Goal: Navigation & Orientation: Find specific page/section

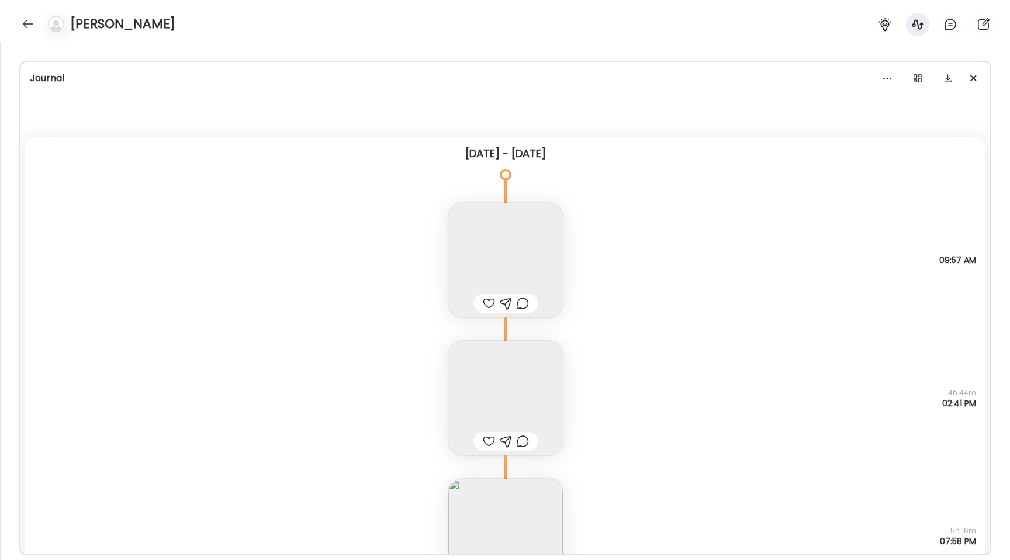
scroll to position [25643, 0]
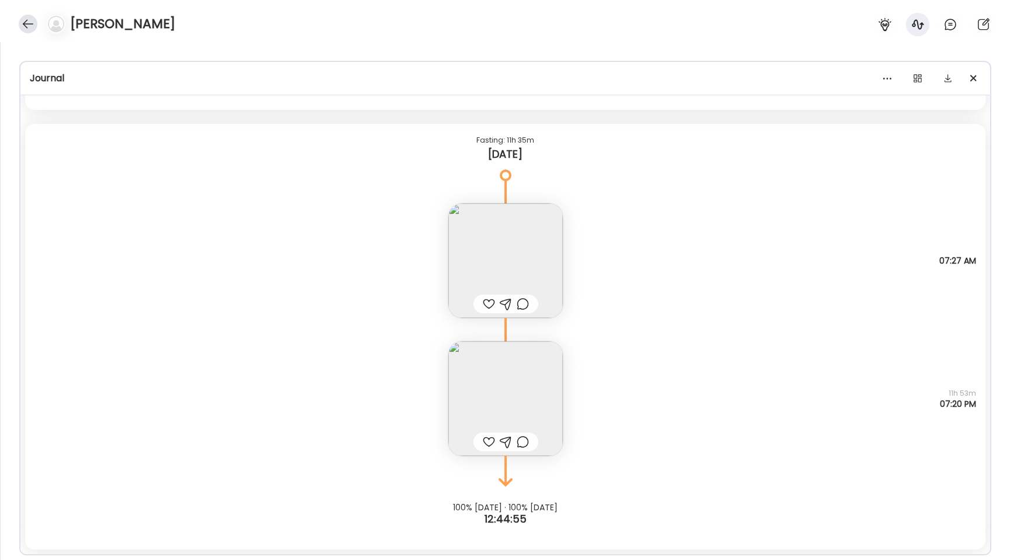
click at [29, 23] on div at bounding box center [28, 24] width 19 height 19
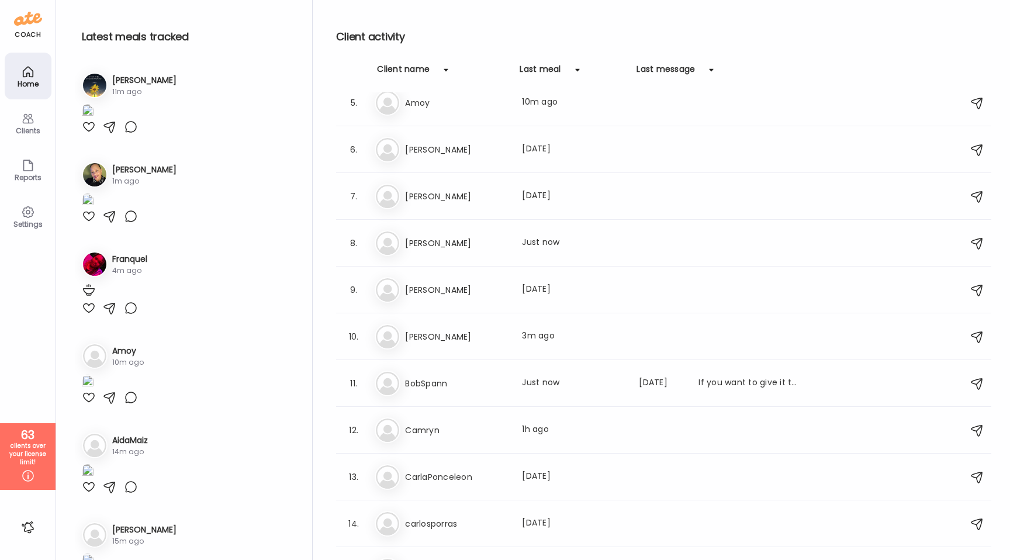
scroll to position [0, 0]
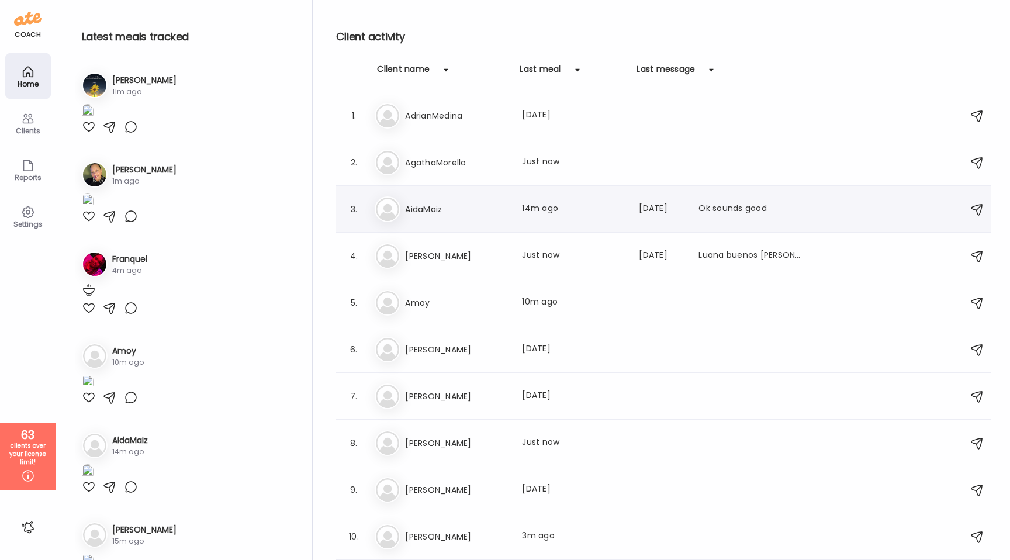
click at [443, 212] on h3 "AidaMaiz" at bounding box center [456, 209] width 103 height 14
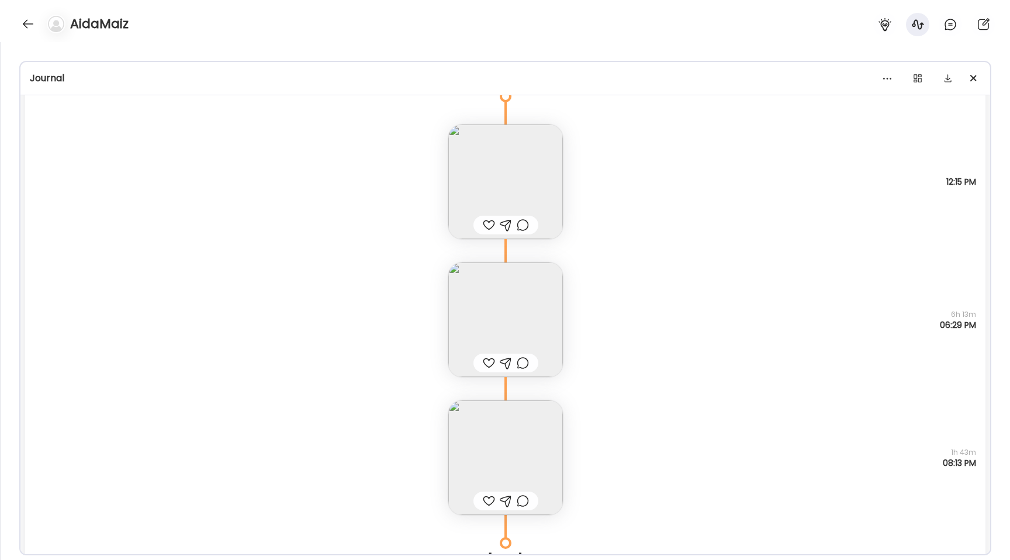
scroll to position [12547, 0]
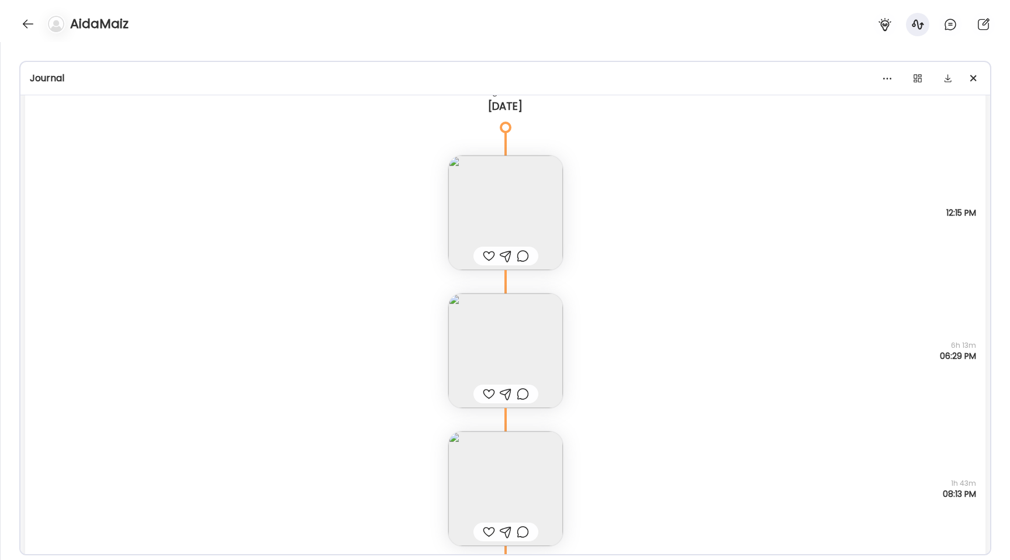
click at [513, 183] on img at bounding box center [505, 212] width 115 height 115
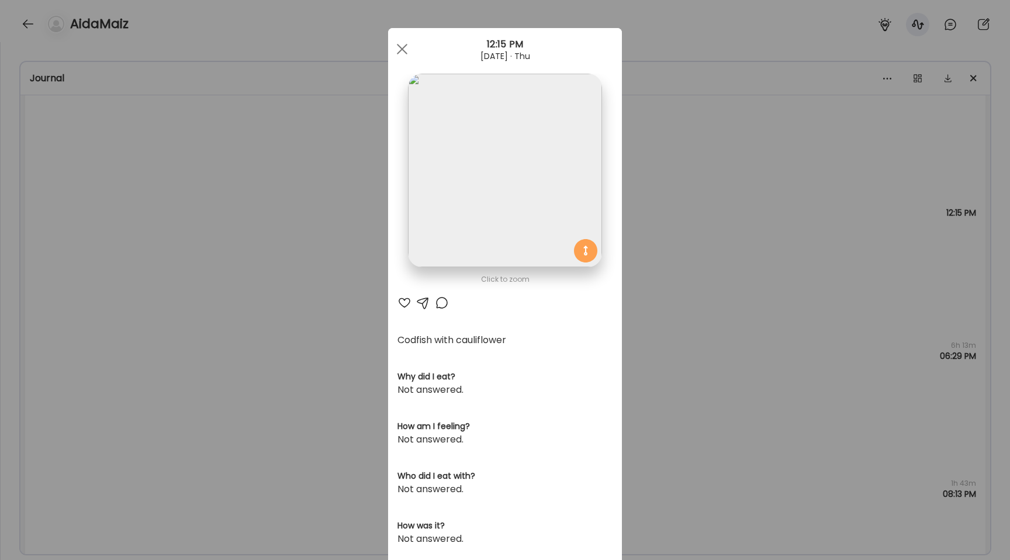
click at [500, 147] on img at bounding box center [504, 170] width 193 height 193
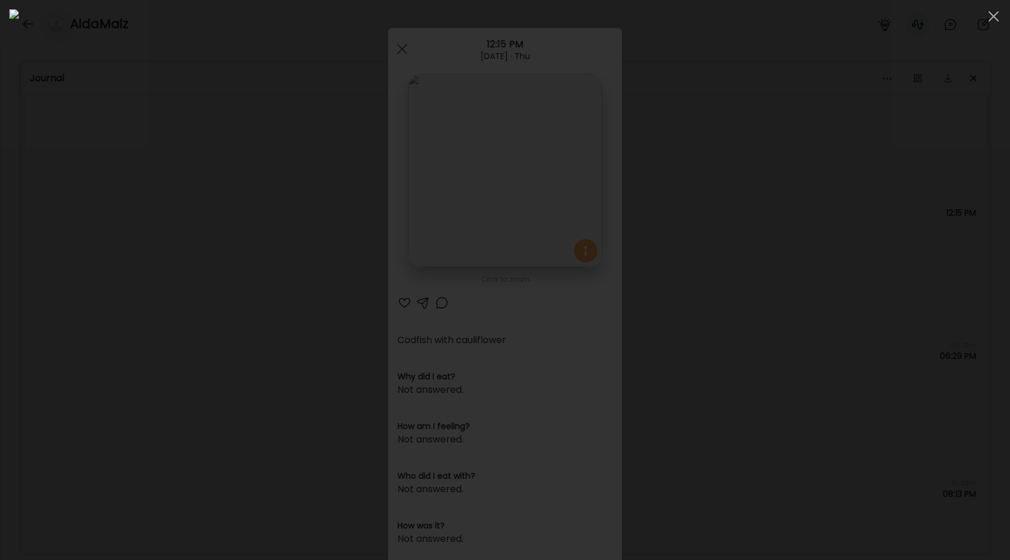
click at [170, 230] on div at bounding box center [504, 279] width 991 height 541
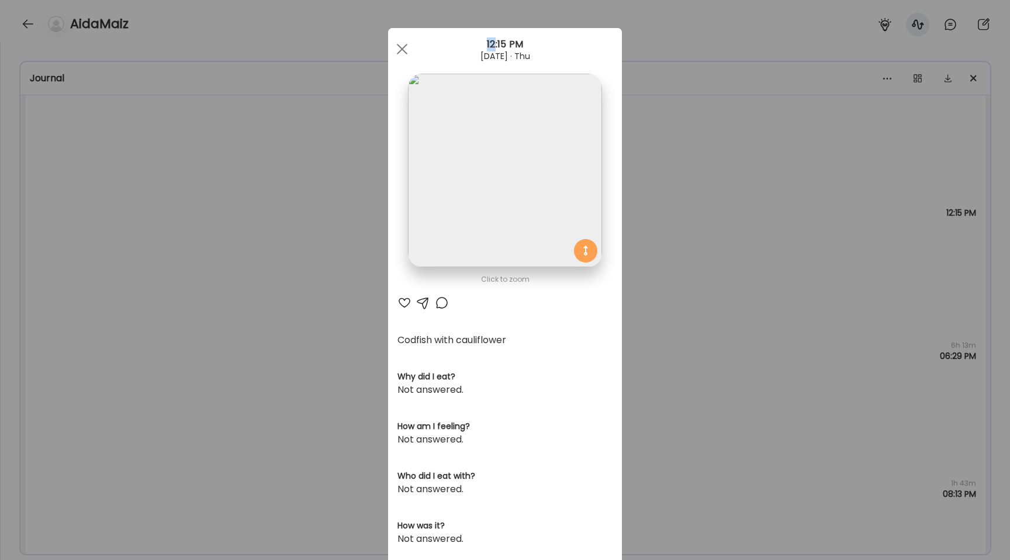
click at [170, 230] on div "Ate Coach Dashboard Wahoo! It’s official Take a moment to set up your Coach Pro…" at bounding box center [505, 280] width 1010 height 560
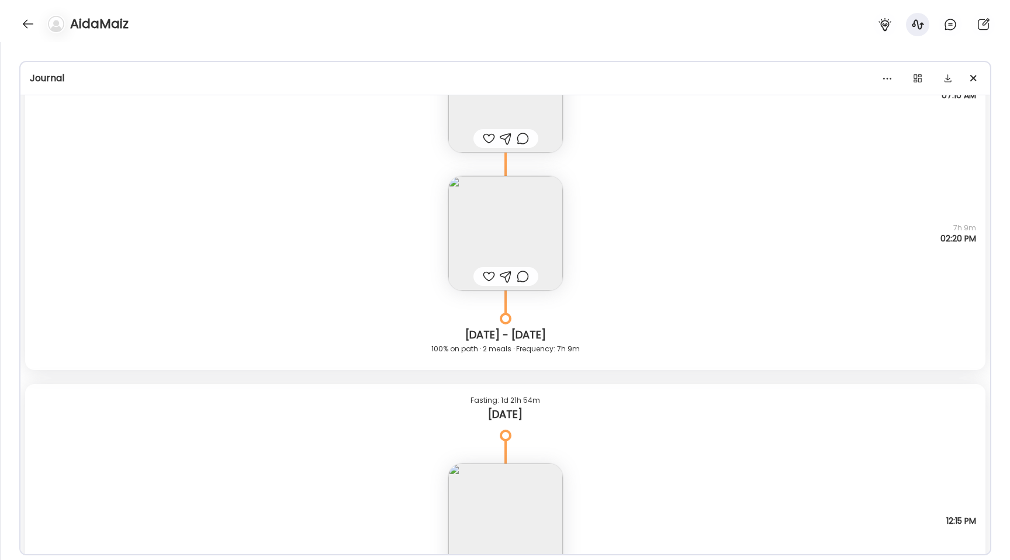
scroll to position [12230, 0]
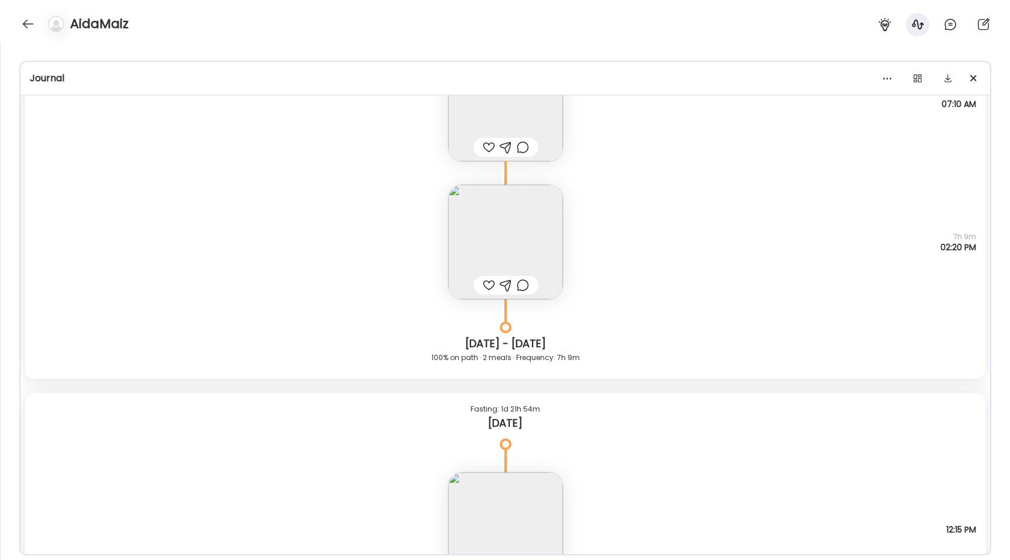
click at [486, 217] on img at bounding box center [505, 242] width 115 height 115
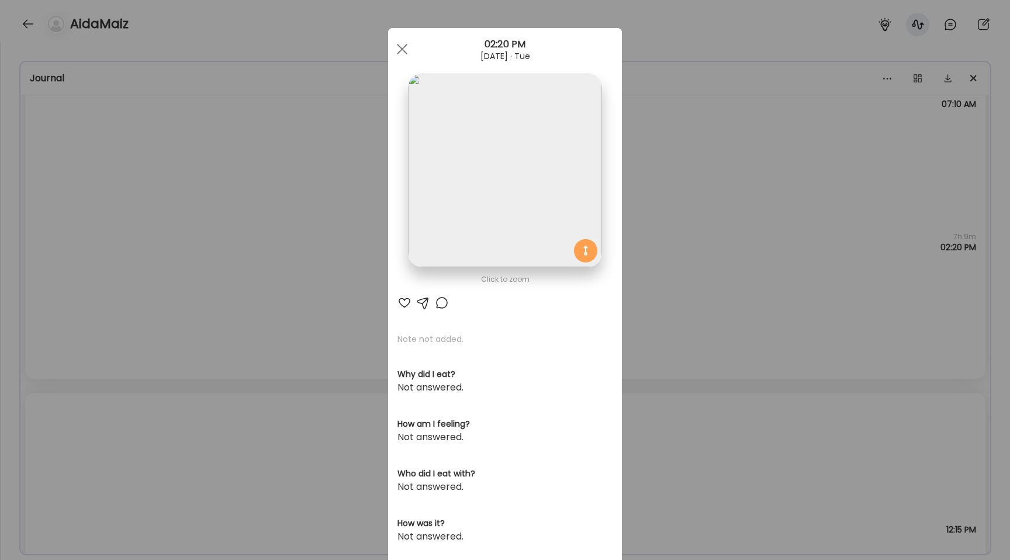
click at [458, 167] on img at bounding box center [504, 170] width 193 height 193
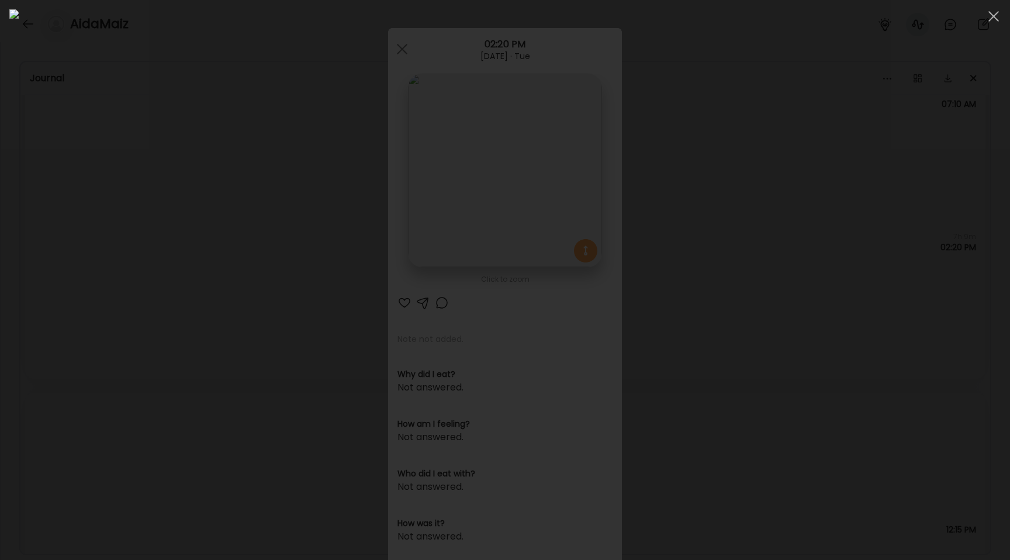
click at [167, 169] on div at bounding box center [504, 279] width 991 height 541
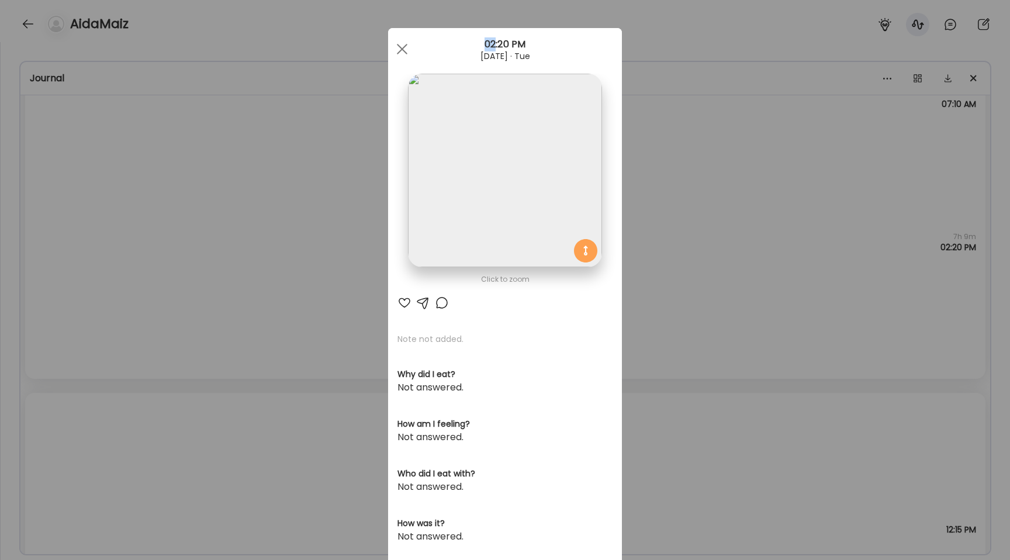
click at [167, 169] on div "Ate Coach Dashboard Wahoo! It’s official Take a moment to set up your Coach Pro…" at bounding box center [505, 280] width 1010 height 560
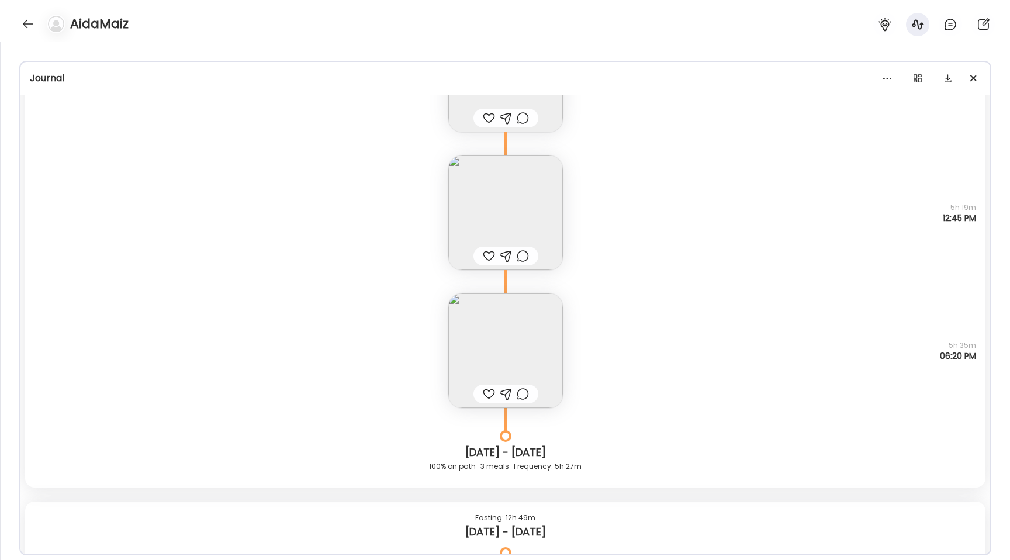
scroll to position [11695, 0]
click at [495, 345] on img at bounding box center [505, 351] width 115 height 115
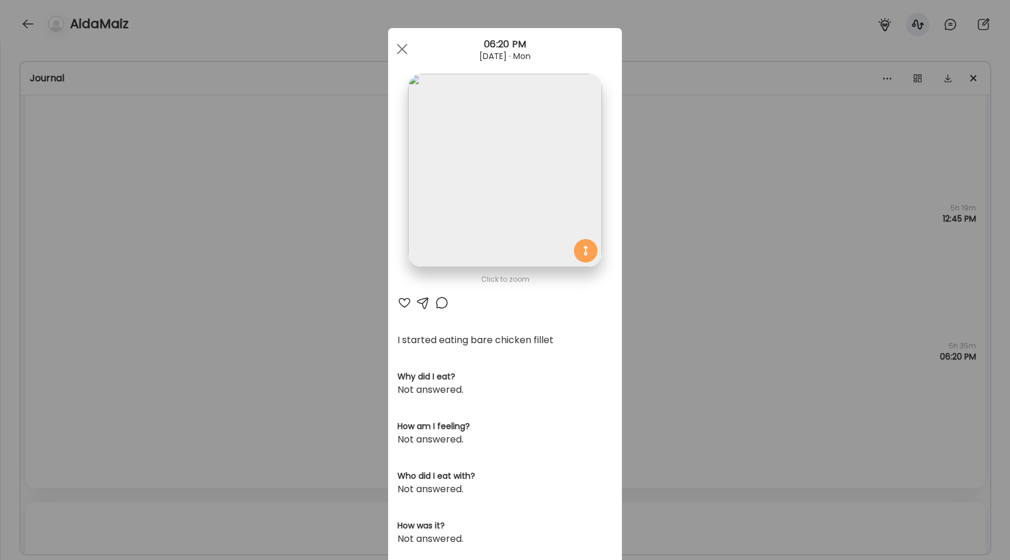
click at [490, 206] on img at bounding box center [504, 170] width 193 height 193
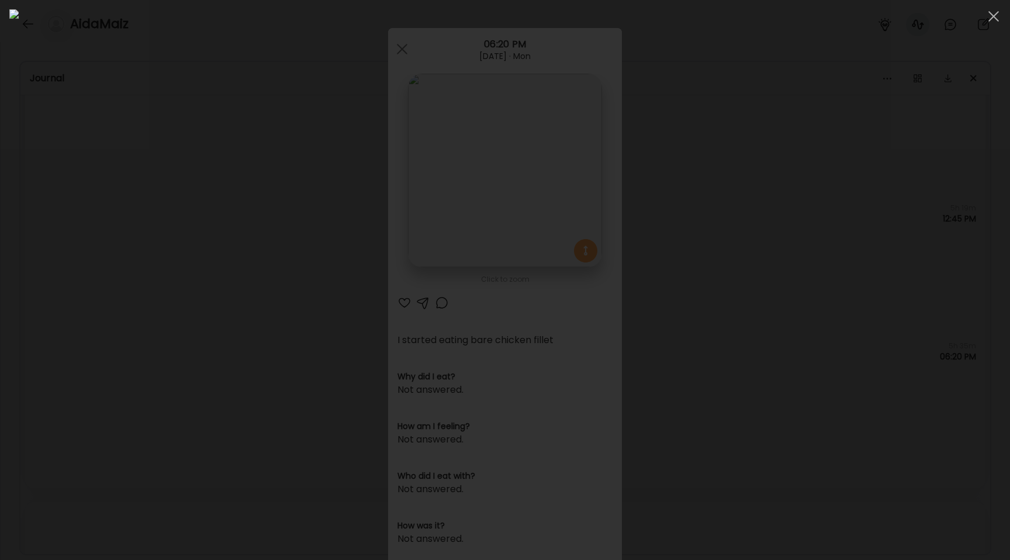
click at [88, 258] on div at bounding box center [504, 279] width 991 height 541
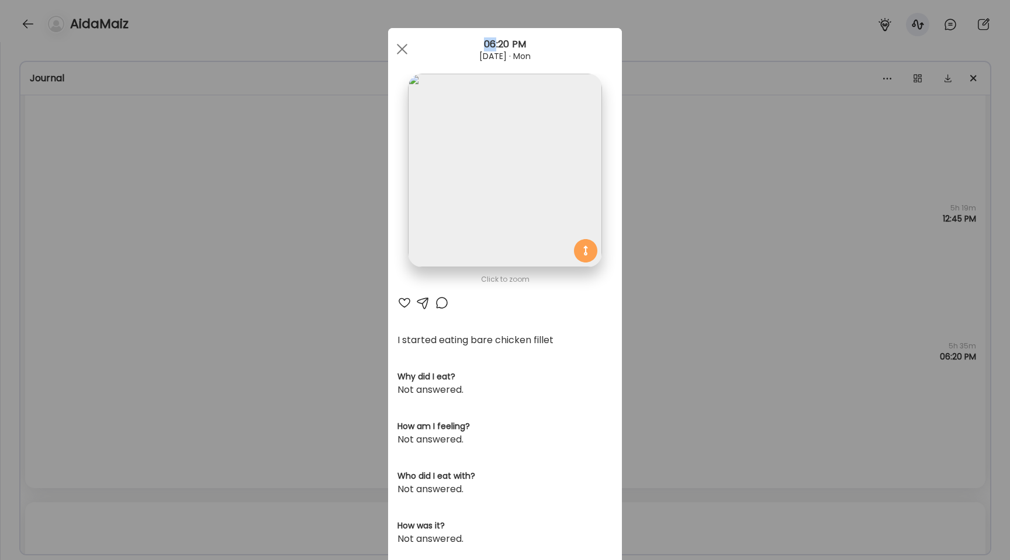
click at [88, 258] on div "Ate Coach Dashboard Wahoo! It’s official Take a moment to set up your Coach Pro…" at bounding box center [505, 280] width 1010 height 560
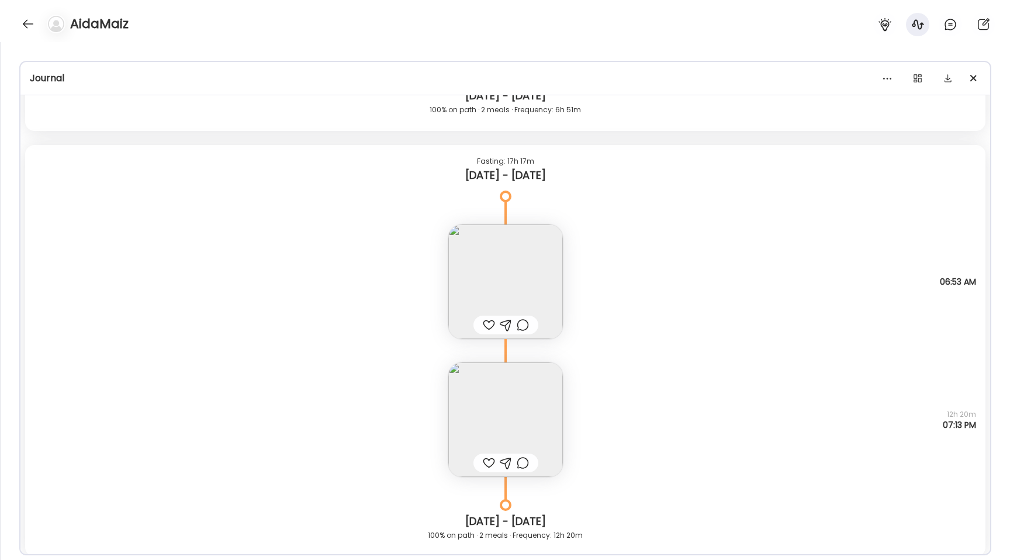
scroll to position [9595, 0]
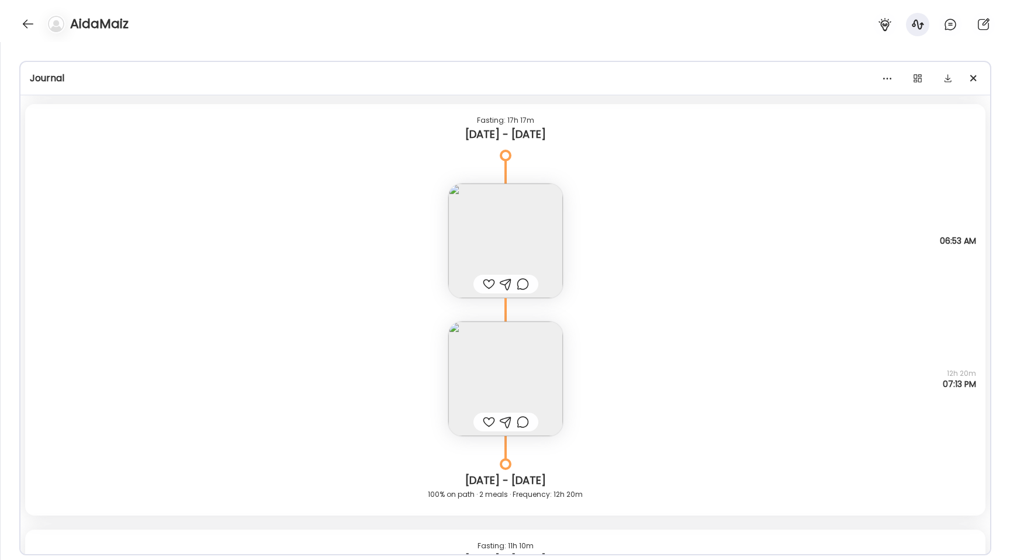
click at [479, 380] on img at bounding box center [505, 378] width 115 height 115
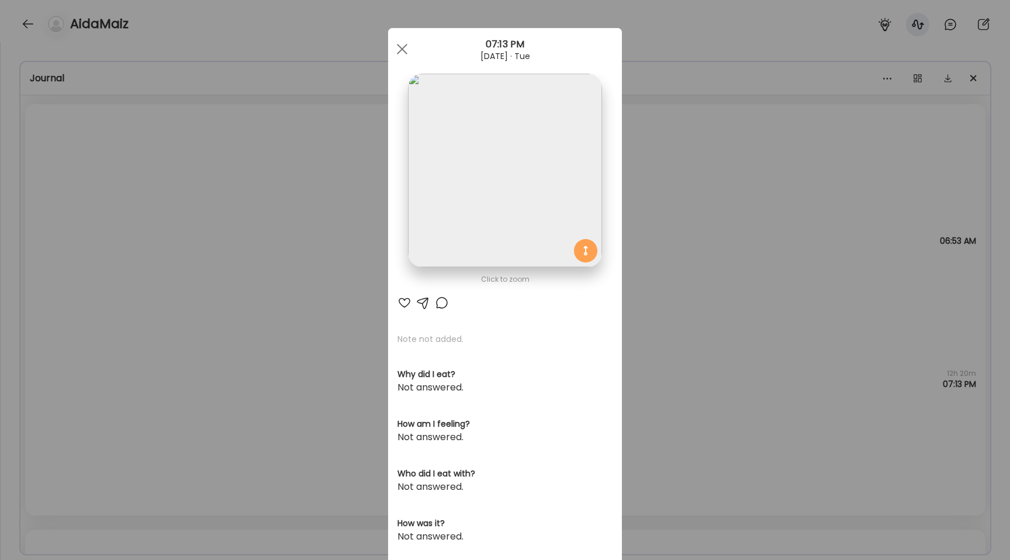
click at [449, 213] on img at bounding box center [504, 170] width 193 height 193
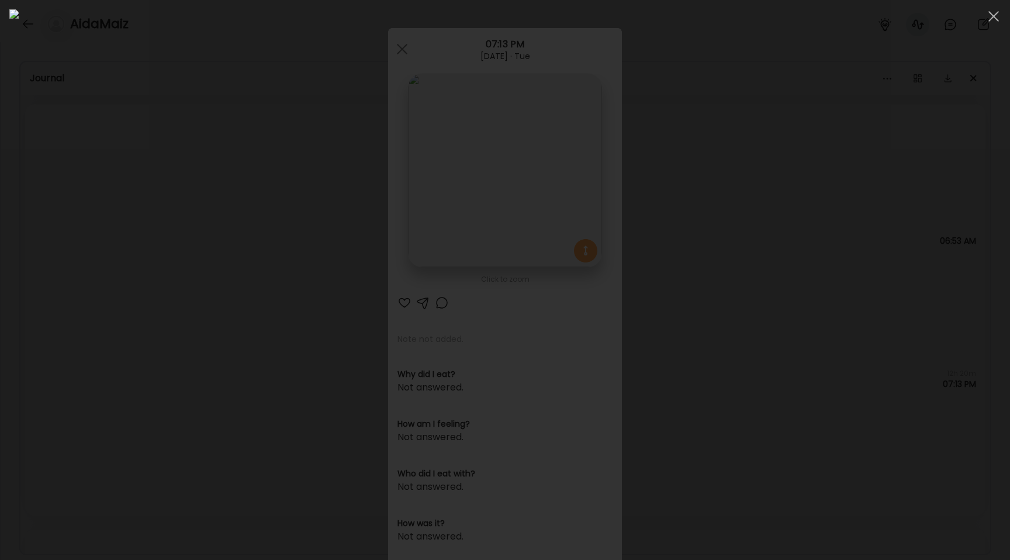
click at [169, 257] on div at bounding box center [504, 279] width 991 height 541
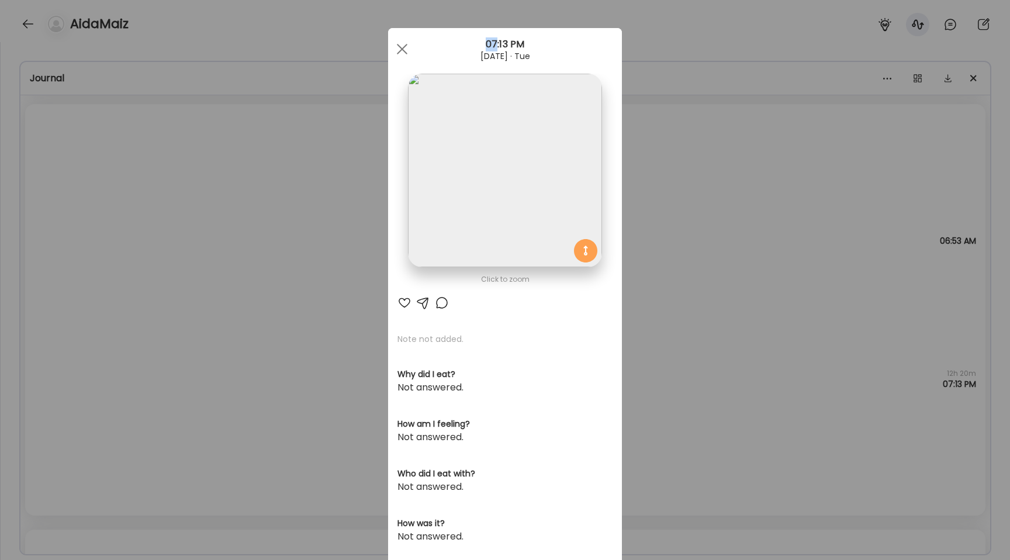
click at [169, 257] on div "Ate Coach Dashboard Wahoo! It’s official Take a moment to set up your Coach Pro…" at bounding box center [505, 280] width 1010 height 560
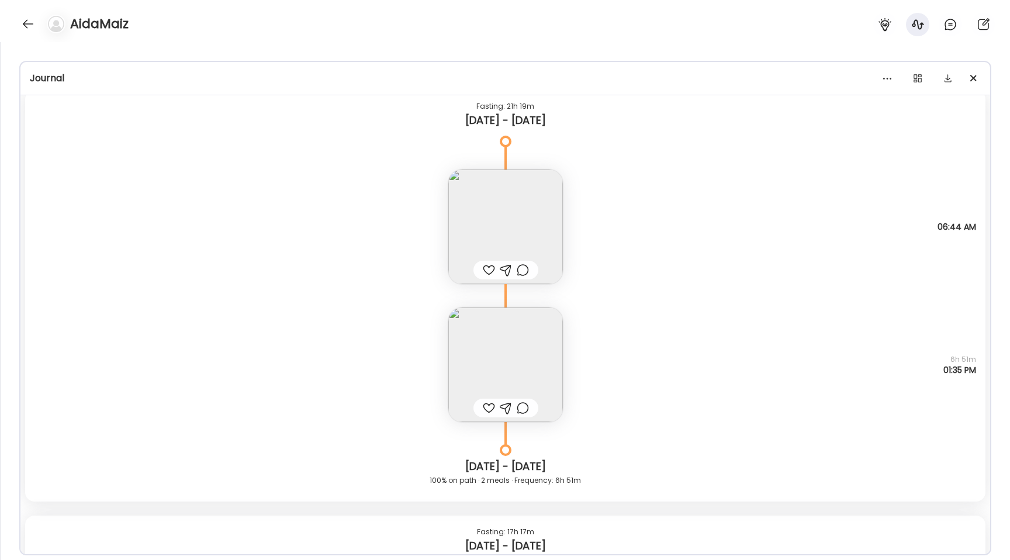
scroll to position [9150, 0]
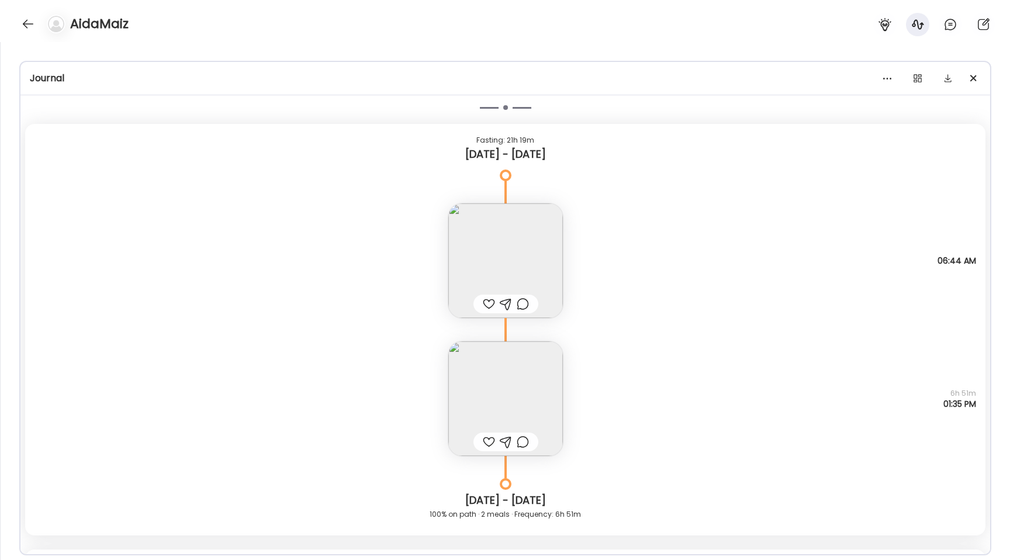
click at [512, 383] on img at bounding box center [505, 398] width 115 height 115
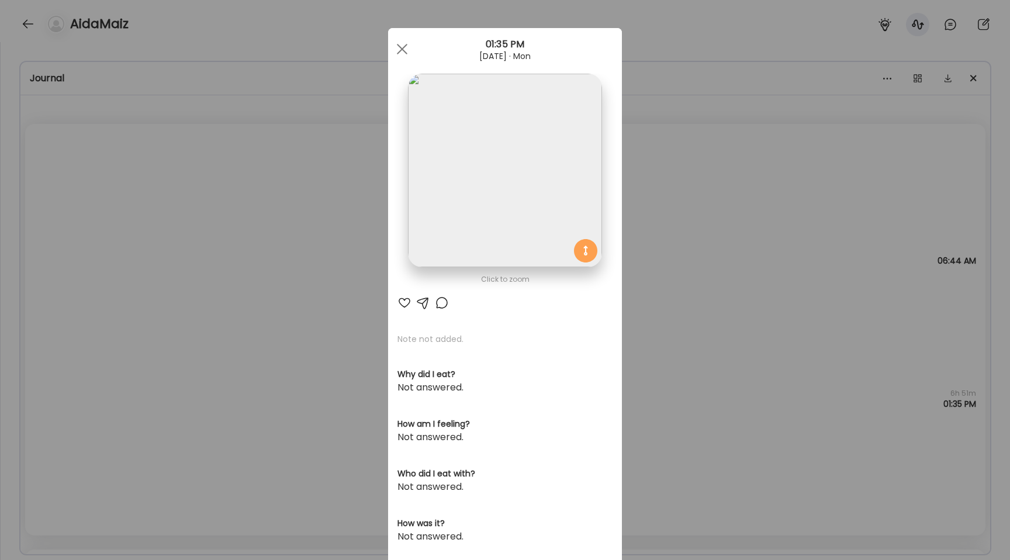
click at [450, 161] on img at bounding box center [504, 170] width 193 height 193
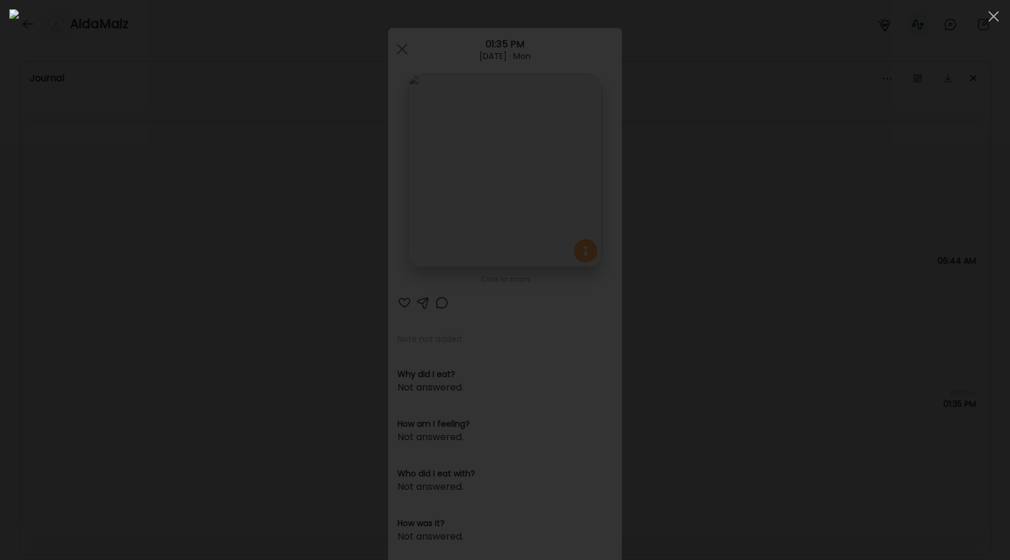
click at [141, 188] on div at bounding box center [504, 279] width 991 height 541
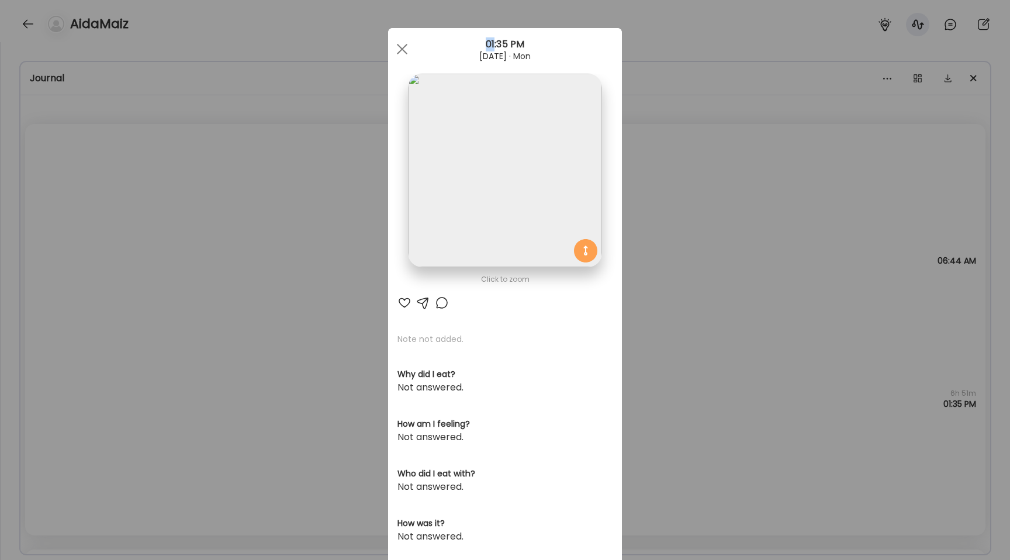
click at [141, 188] on div "Ate Coach Dashboard Wahoo! It’s official Take a moment to set up your Coach Pro…" at bounding box center [505, 280] width 1010 height 560
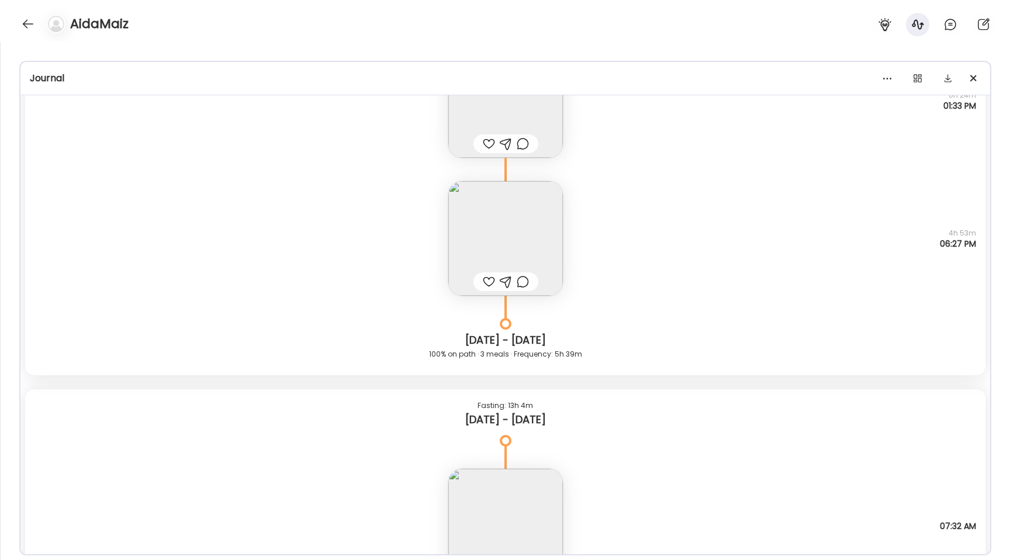
scroll to position [6367, 0]
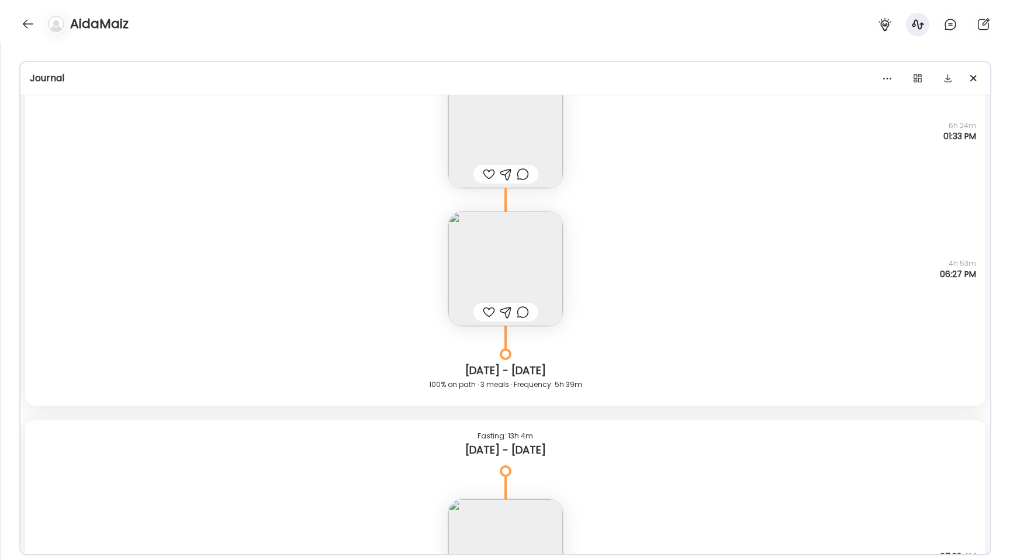
click at [484, 263] on img at bounding box center [505, 269] width 115 height 115
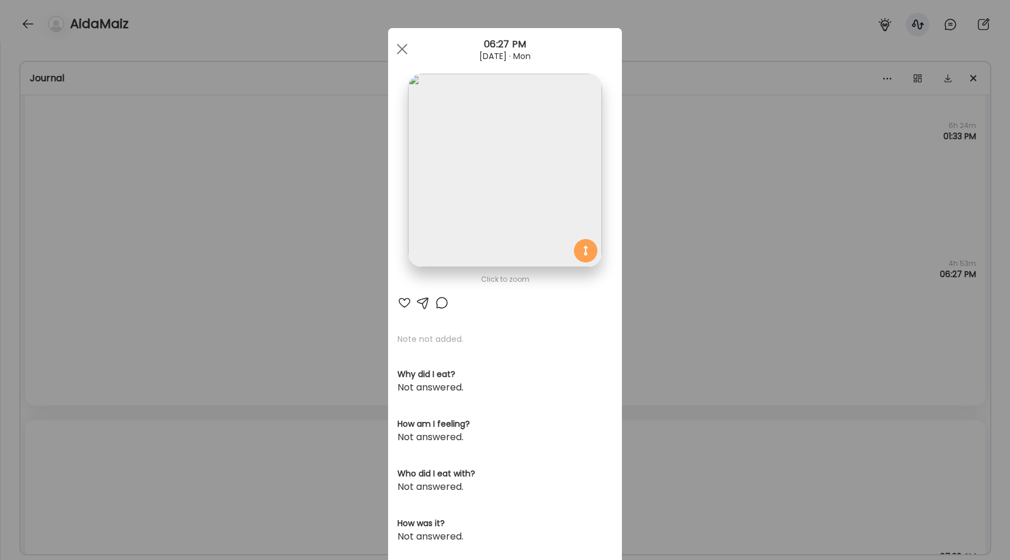
click at [472, 210] on img at bounding box center [504, 170] width 193 height 193
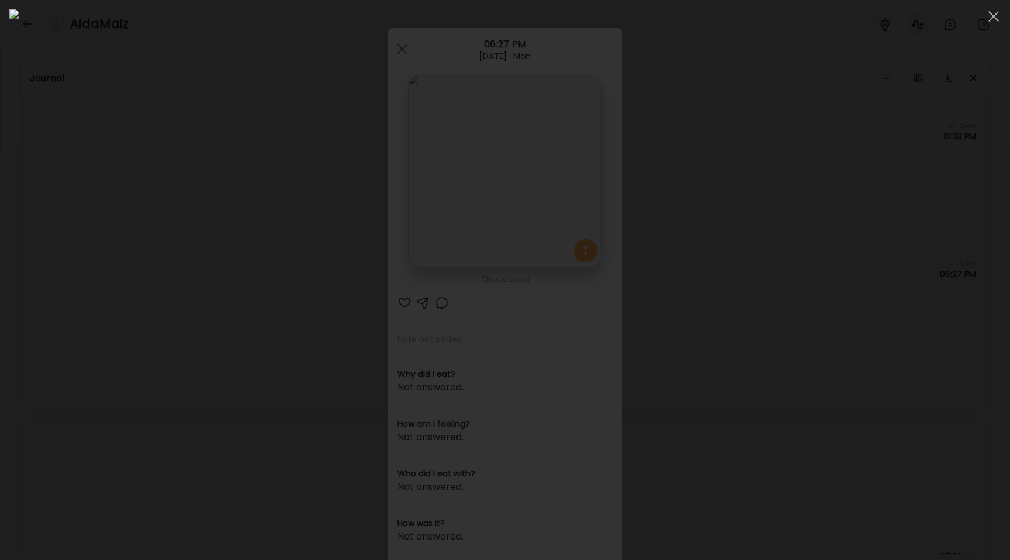
click at [138, 349] on div at bounding box center [504, 279] width 991 height 541
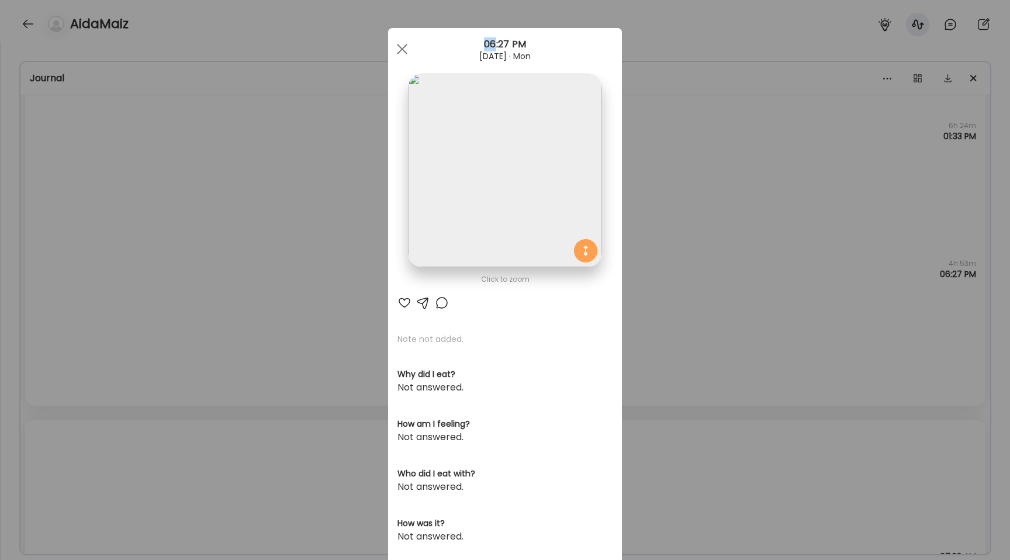
click at [138, 349] on div "Ate Coach Dashboard Wahoo! It’s official Take a moment to set up your Coach Pro…" at bounding box center [505, 280] width 1010 height 560
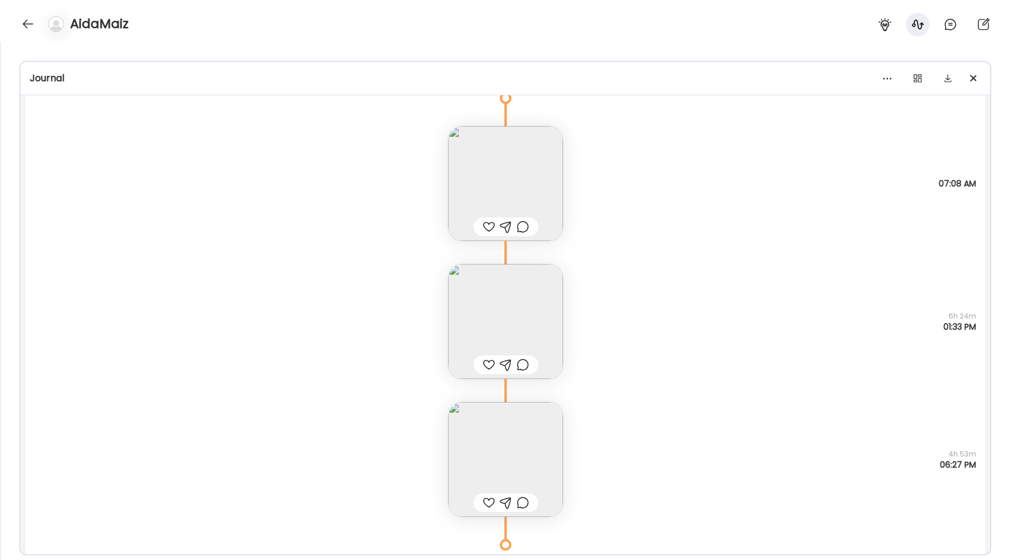
scroll to position [6210, 0]
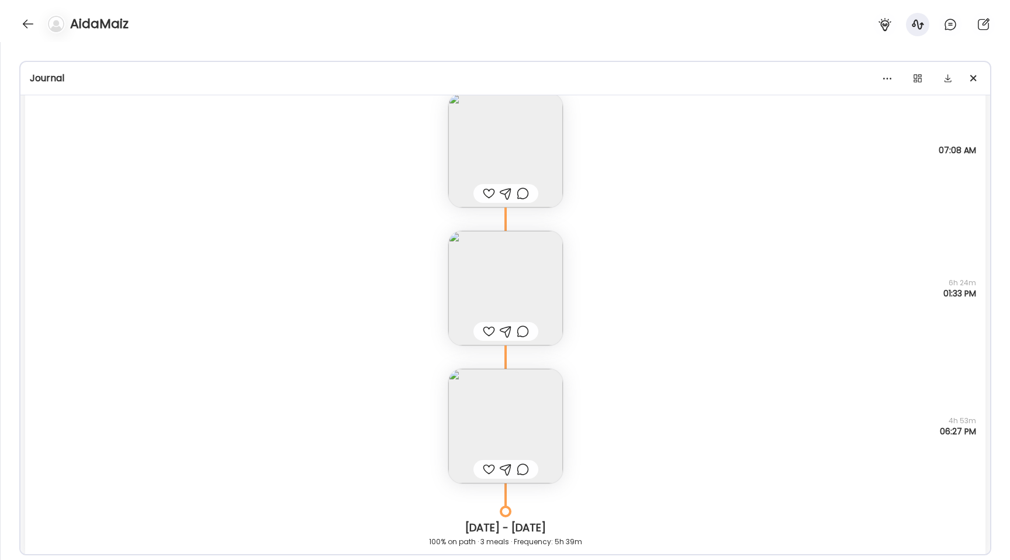
click at [477, 150] on img at bounding box center [505, 150] width 115 height 115
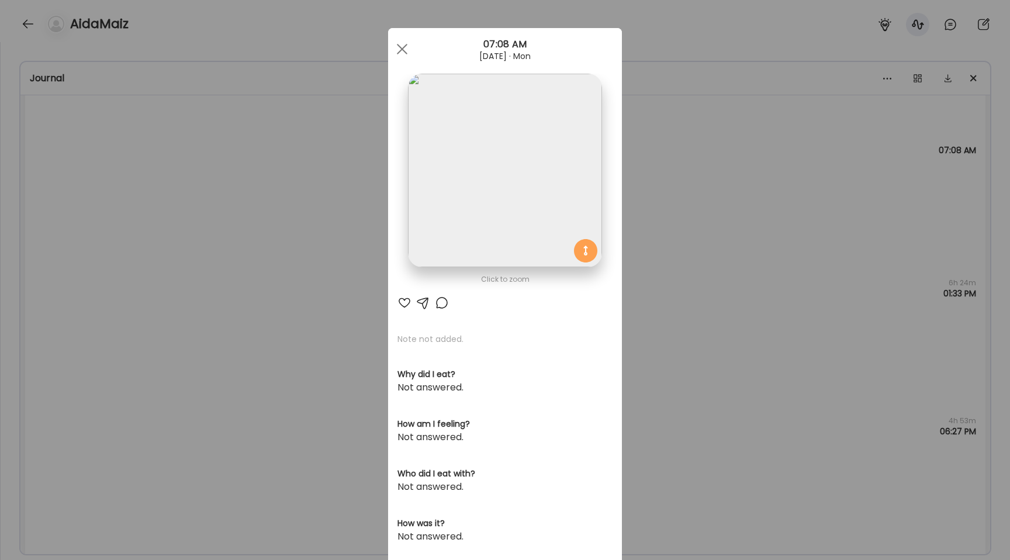
click at [494, 180] on img at bounding box center [504, 170] width 193 height 193
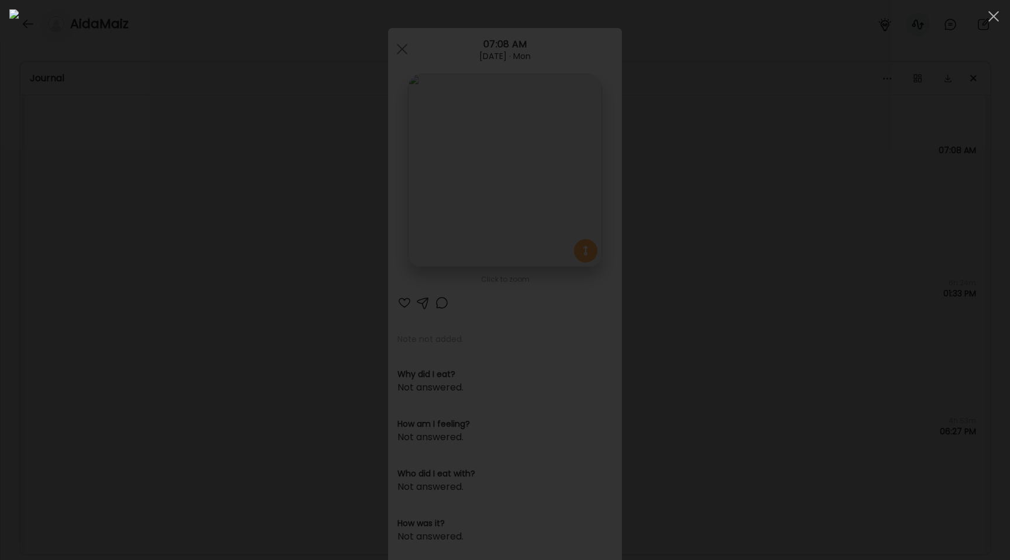
click at [162, 205] on div at bounding box center [504, 279] width 991 height 541
click at [162, 205] on div "Ate Coach Dashboard Wahoo! It’s official Take a moment to set up your Coach Pro…" at bounding box center [505, 280] width 1010 height 560
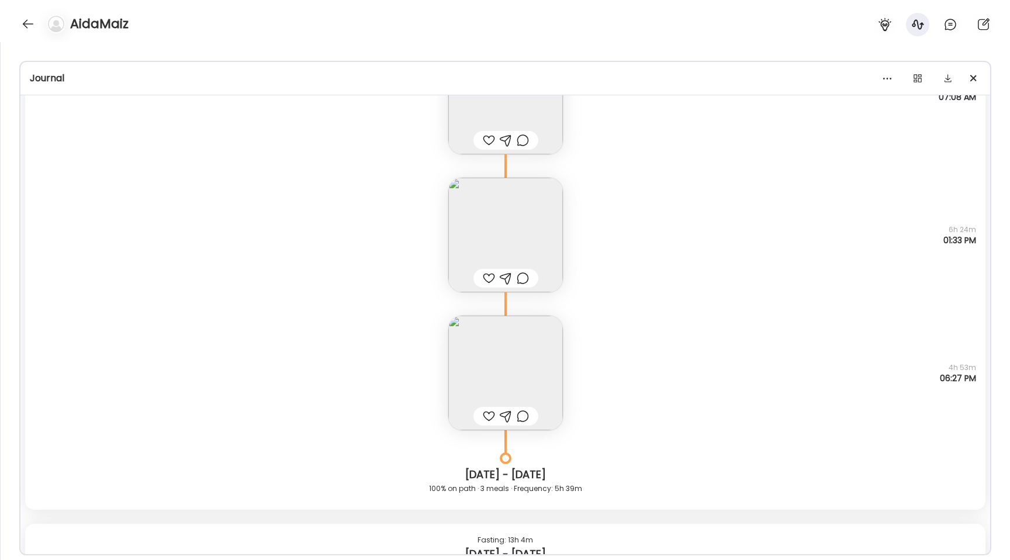
scroll to position [6246, 0]
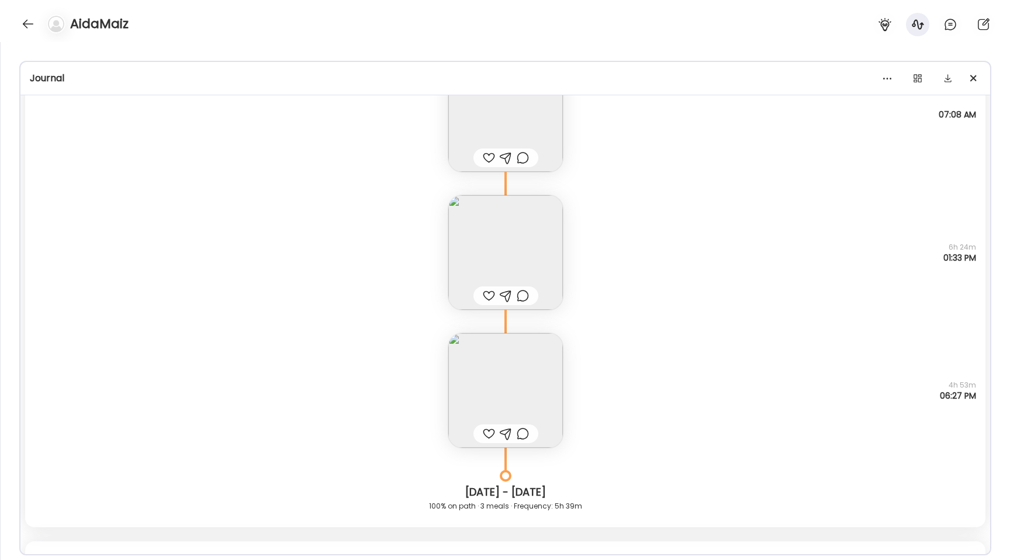
click at [470, 235] on img at bounding box center [505, 252] width 115 height 115
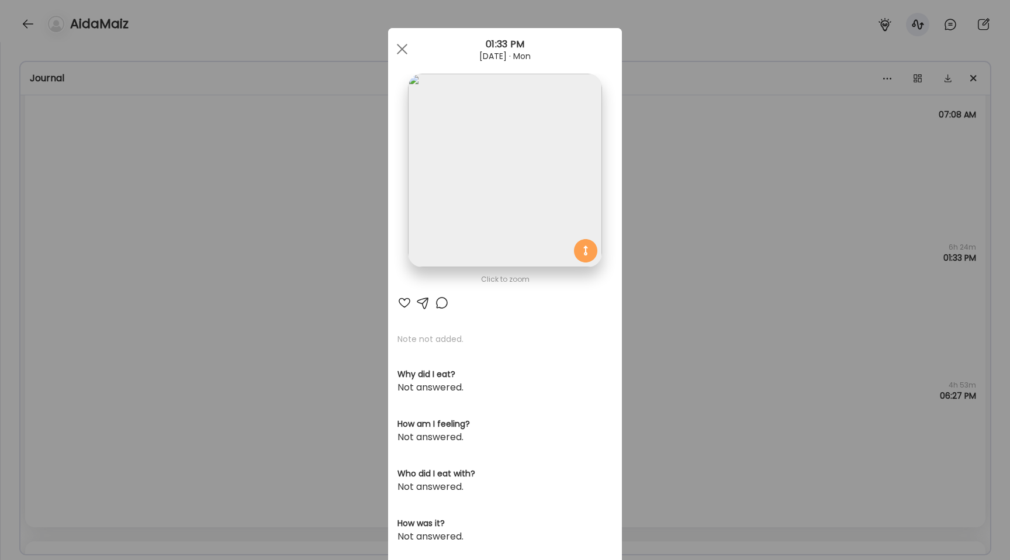
click at [455, 168] on img at bounding box center [504, 170] width 193 height 193
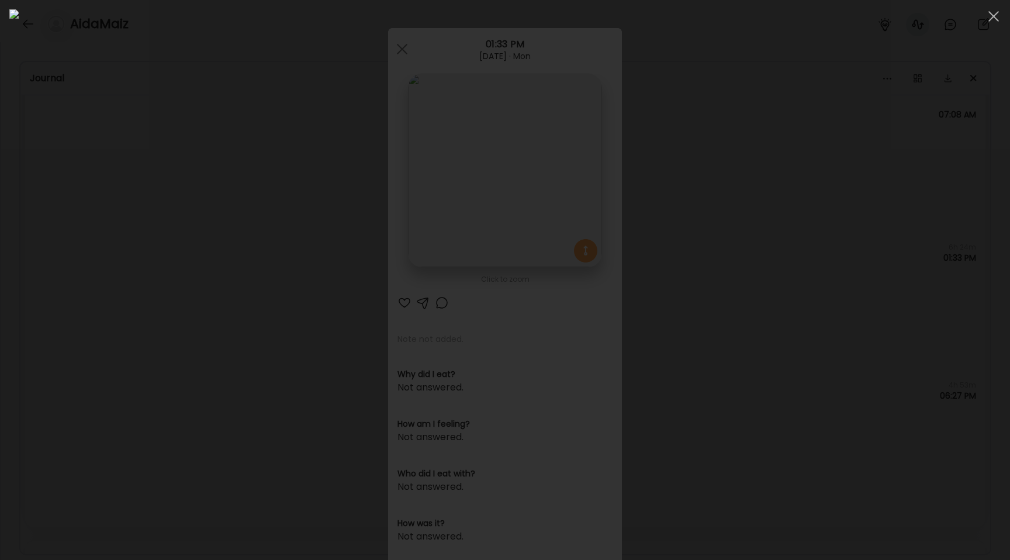
click at [145, 241] on div at bounding box center [504, 279] width 991 height 541
click at [145, 241] on div "Ate Coach Dashboard Wahoo! It’s official Take a moment to set up your Coach Pro…" at bounding box center [505, 280] width 1010 height 560
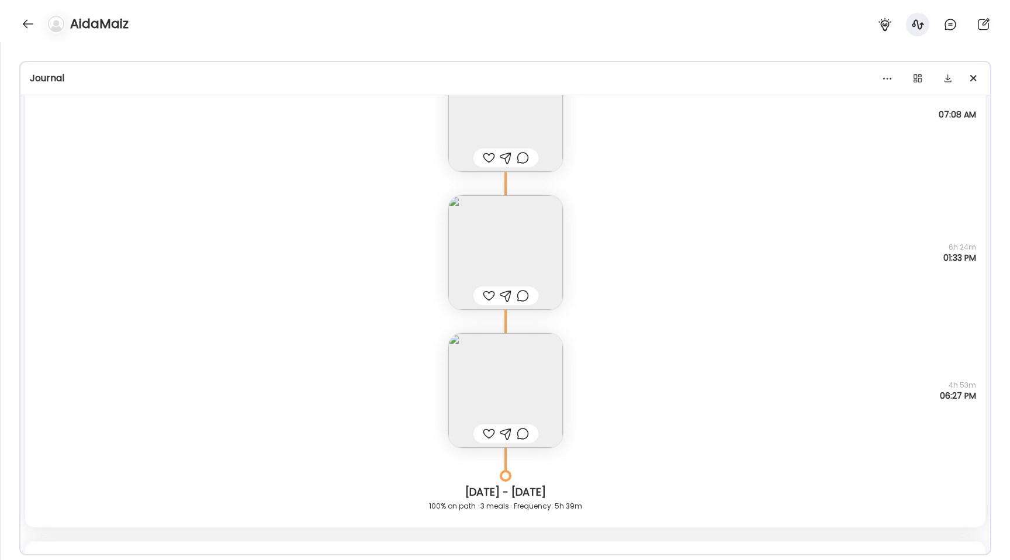
scroll to position [6280, 0]
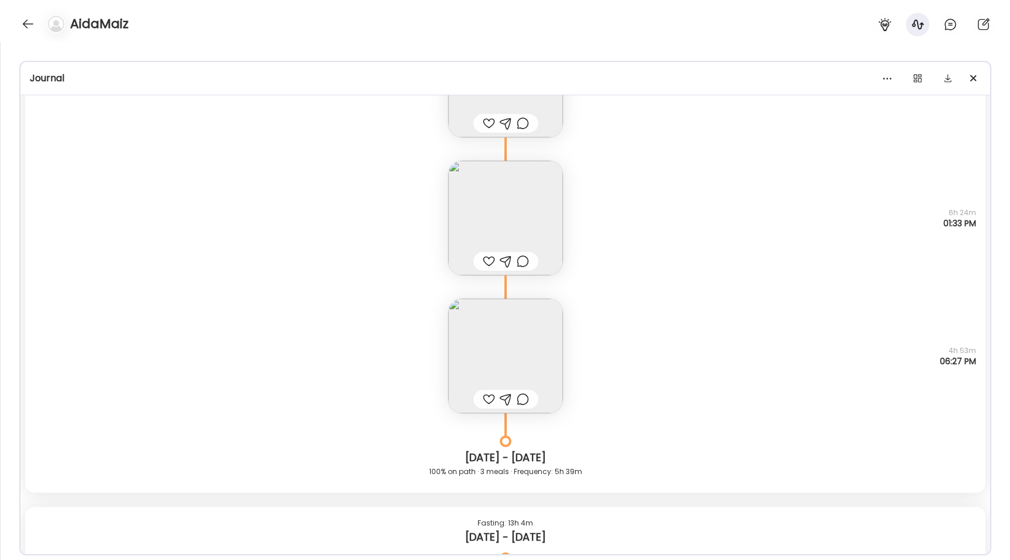
click at [500, 343] on img at bounding box center [505, 356] width 115 height 115
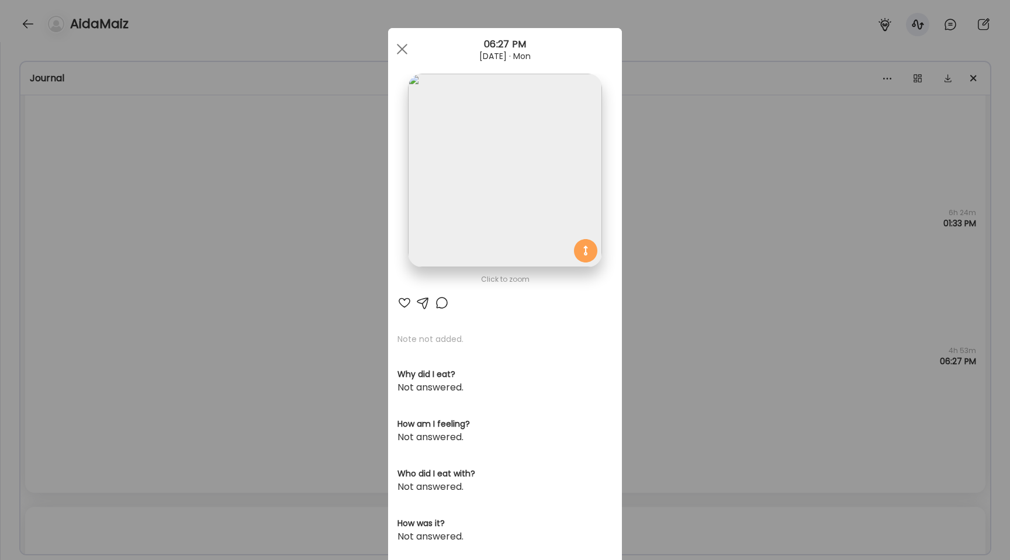
click at [465, 225] on img at bounding box center [504, 170] width 193 height 193
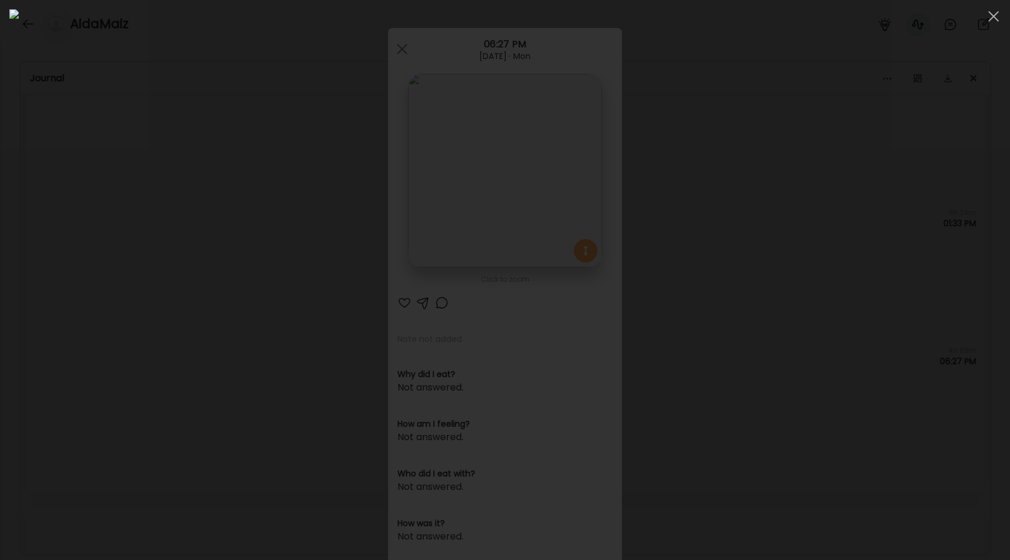
click at [96, 254] on div at bounding box center [504, 279] width 991 height 541
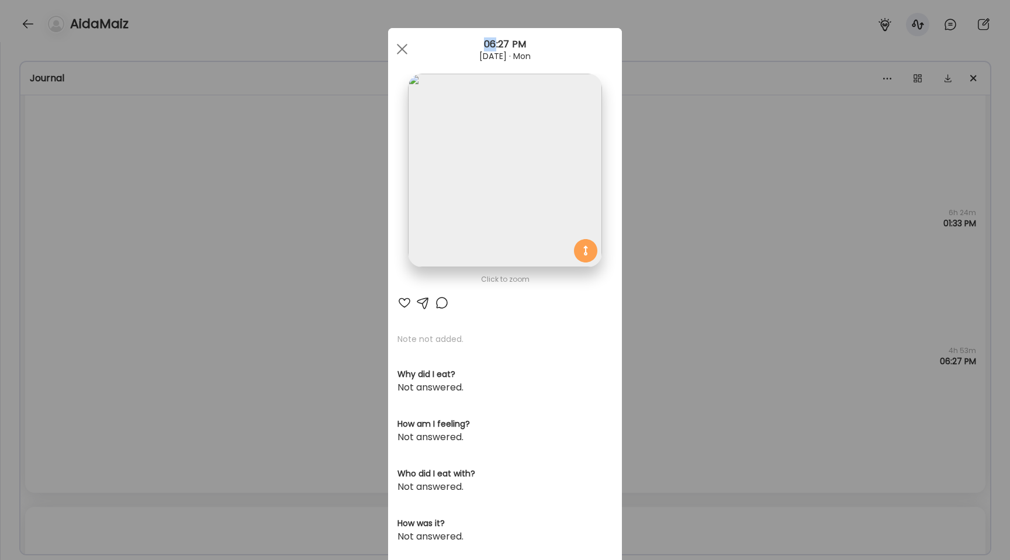
click at [96, 254] on div "Ate Coach Dashboard Wahoo! It’s official Take a moment to set up your Coach Pro…" at bounding box center [505, 280] width 1010 height 560
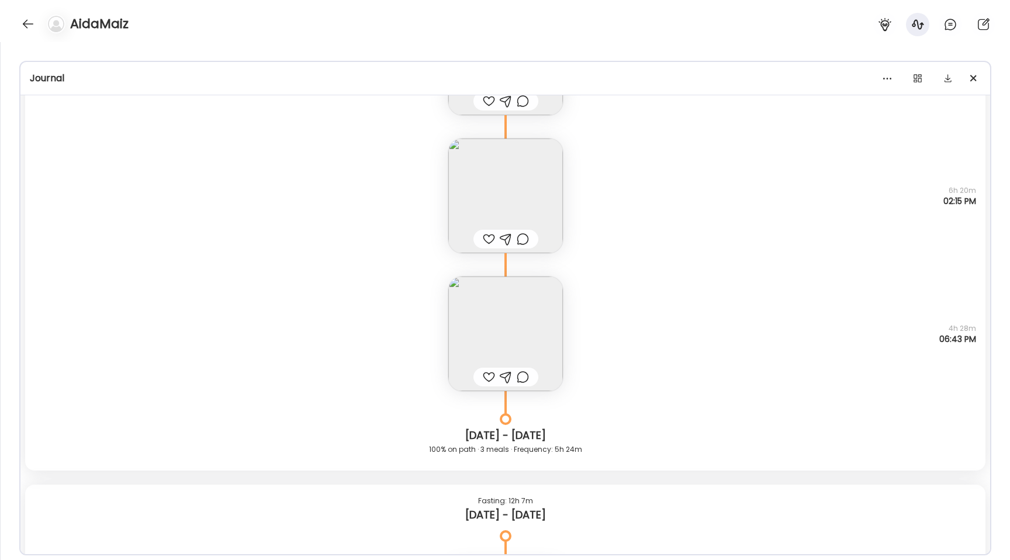
scroll to position [5310, 0]
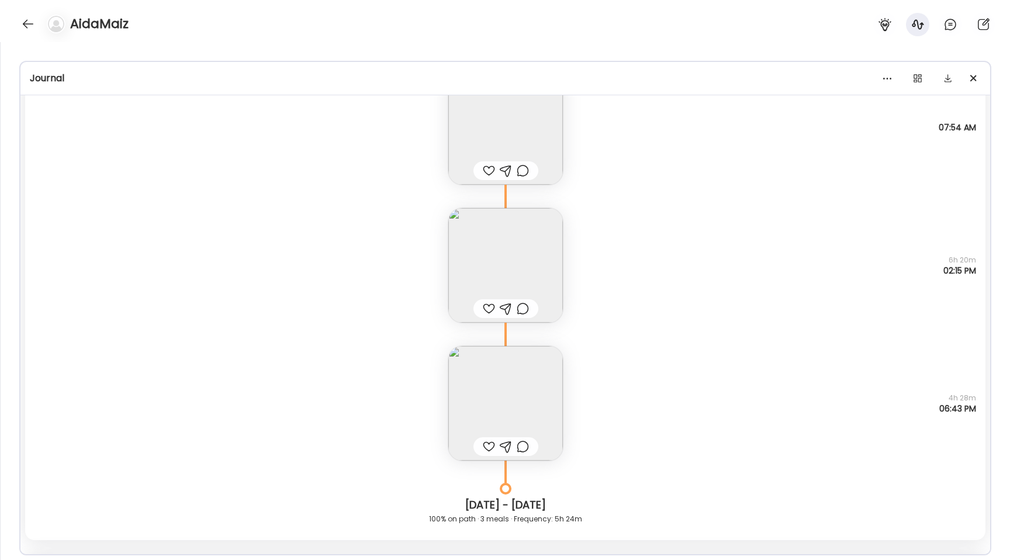
click at [495, 350] on img at bounding box center [505, 403] width 115 height 115
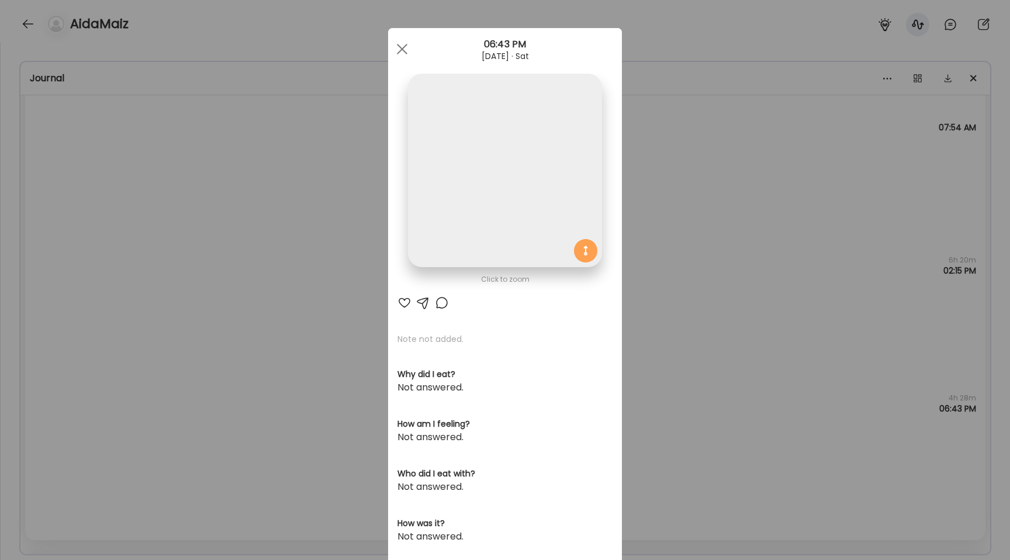
click at [459, 206] on img at bounding box center [504, 170] width 193 height 193
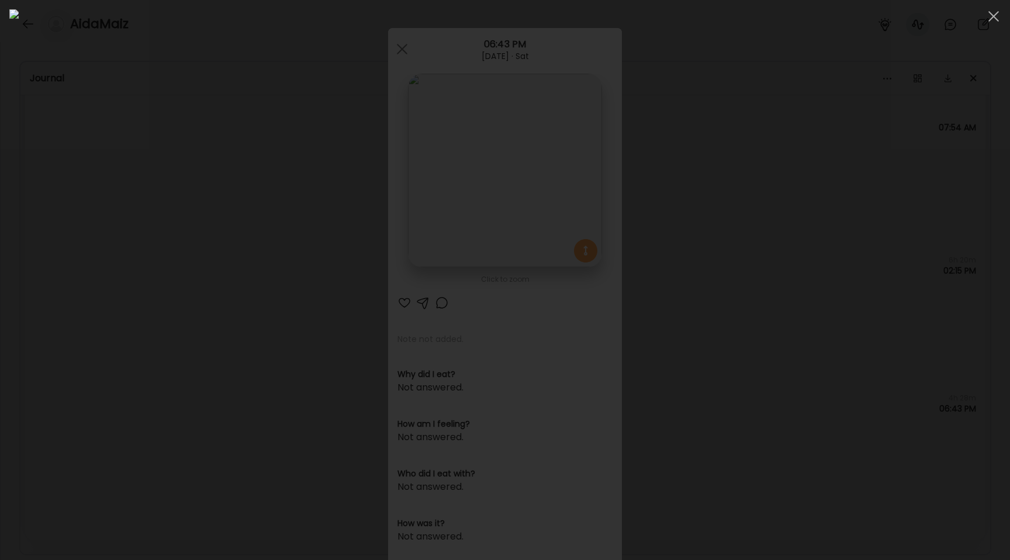
click at [166, 255] on div at bounding box center [504, 279] width 991 height 541
click at [166, 255] on div "Ate Coach Dashboard Wahoo! It’s official Take a moment to set up your Coach Pro…" at bounding box center [505, 280] width 1010 height 560
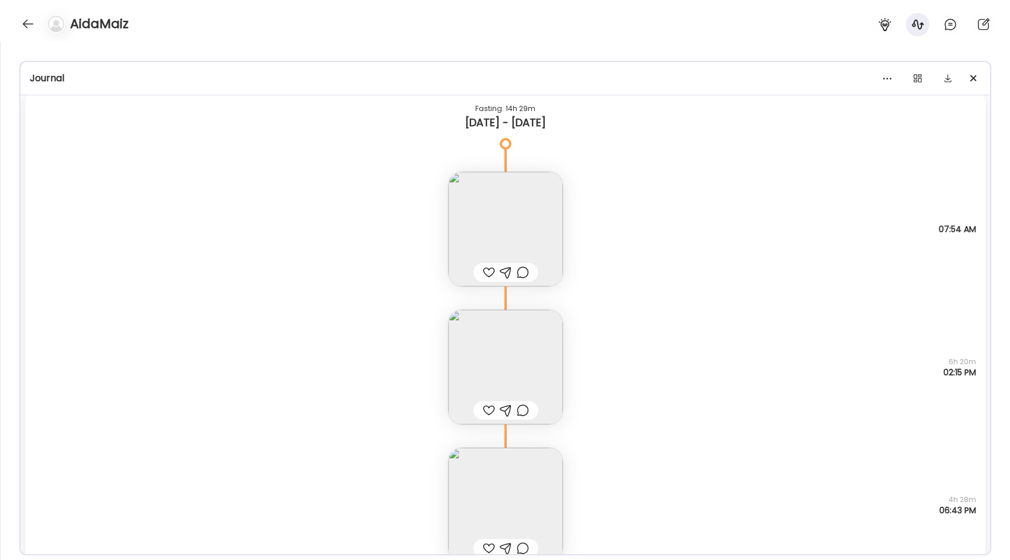
scroll to position [5181, 0]
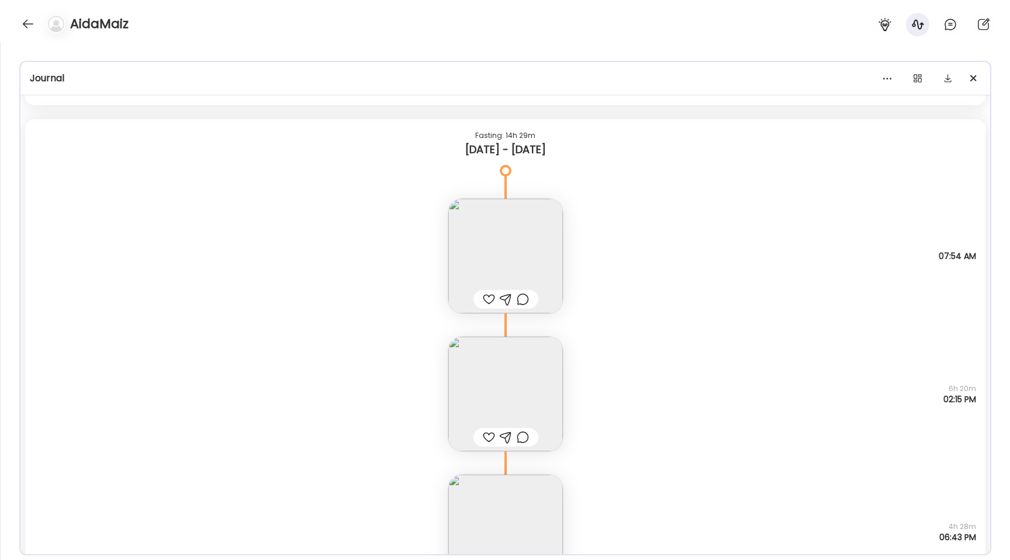
click at [543, 400] on img at bounding box center [505, 394] width 115 height 115
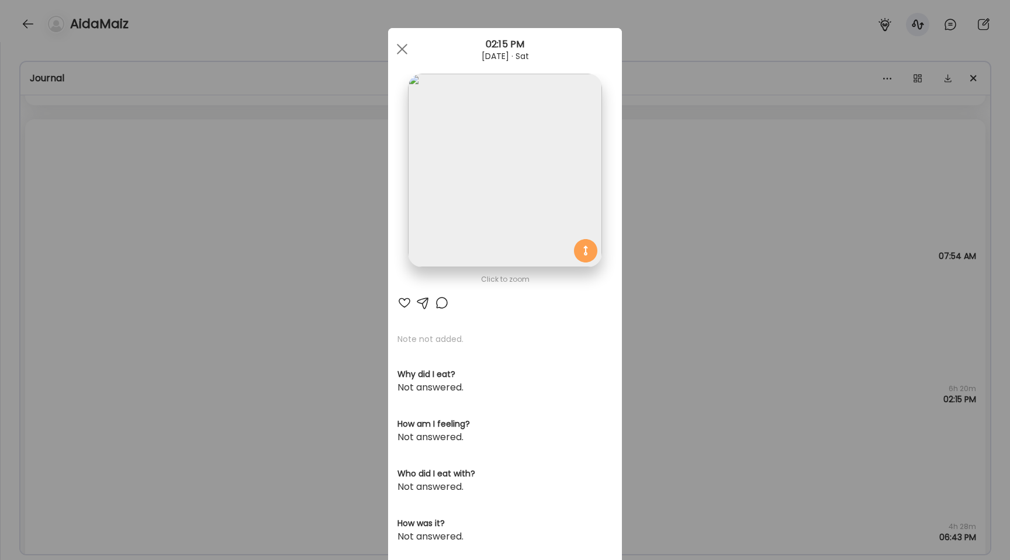
click at [489, 230] on img at bounding box center [504, 170] width 193 height 193
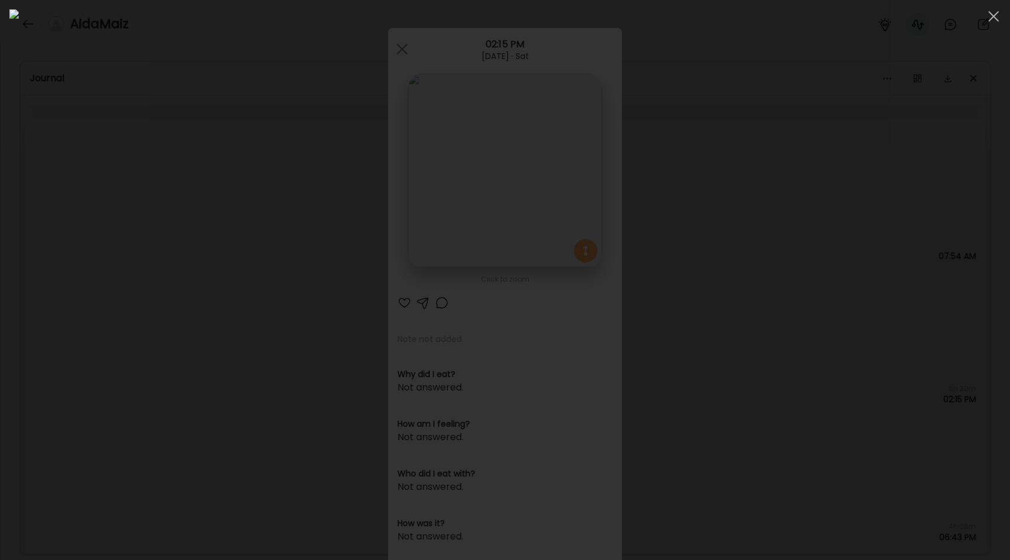
click at [119, 242] on div at bounding box center [504, 279] width 991 height 541
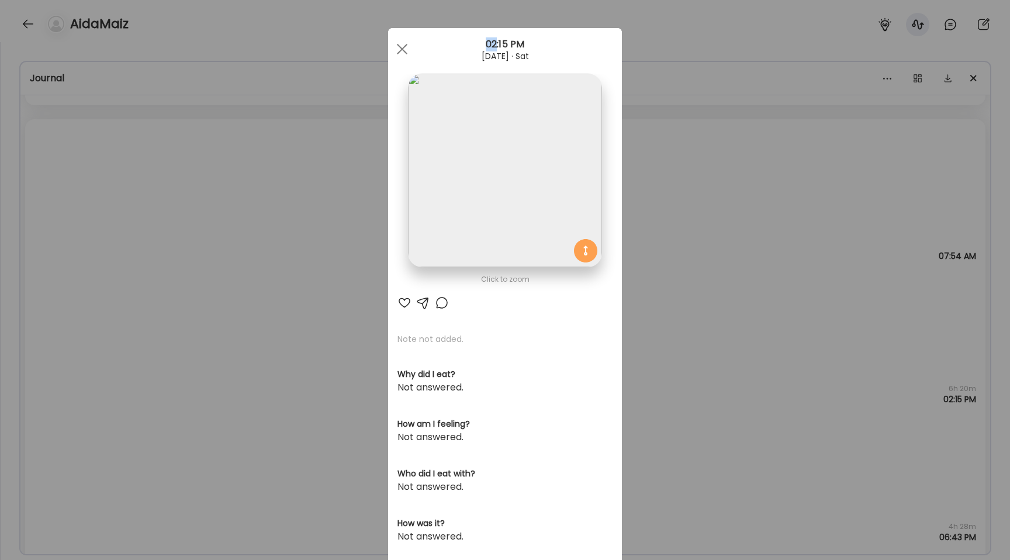
click at [119, 242] on div "Ate Coach Dashboard Wahoo! It’s official Take a moment to set up your Coach Pro…" at bounding box center [505, 280] width 1010 height 560
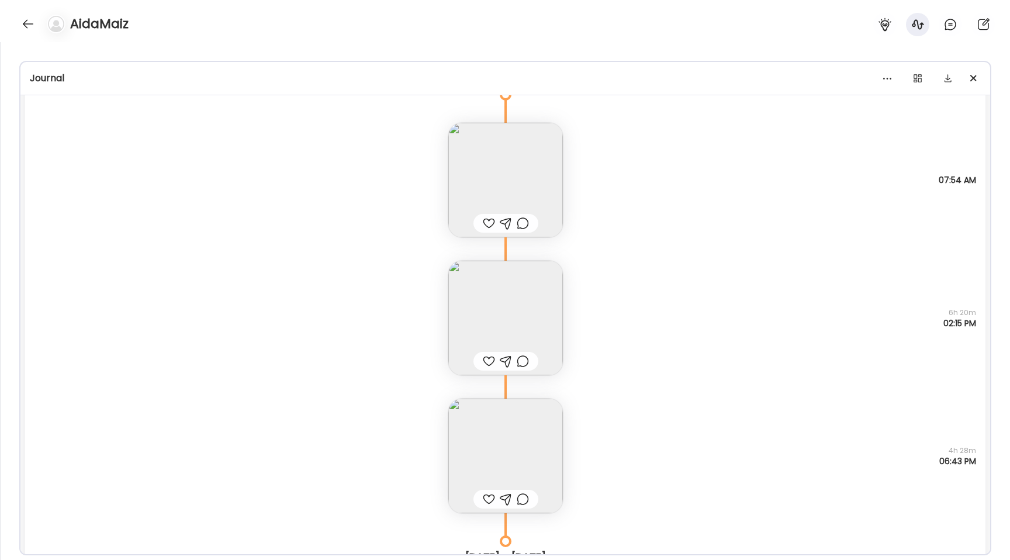
scroll to position [5270, 0]
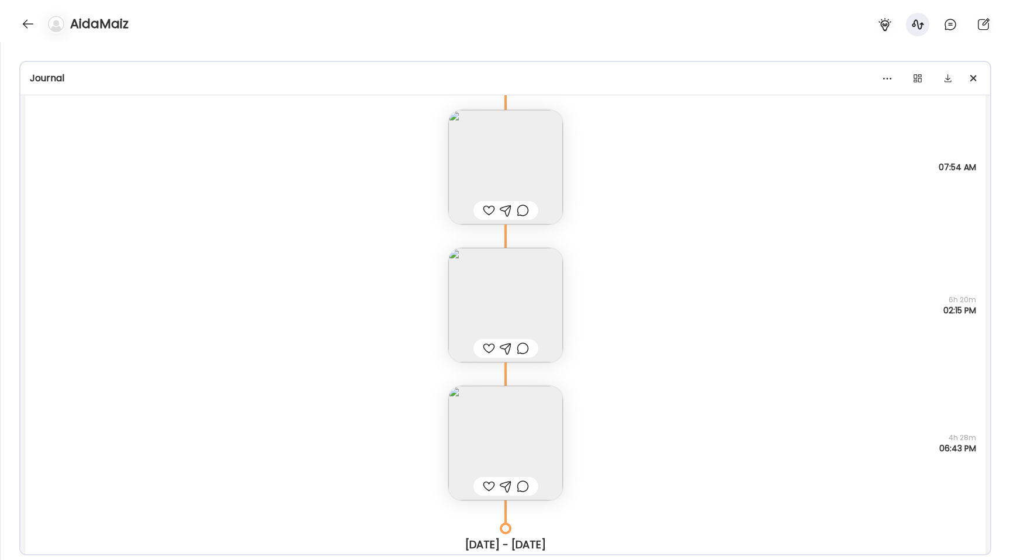
click at [516, 294] on img at bounding box center [505, 305] width 115 height 115
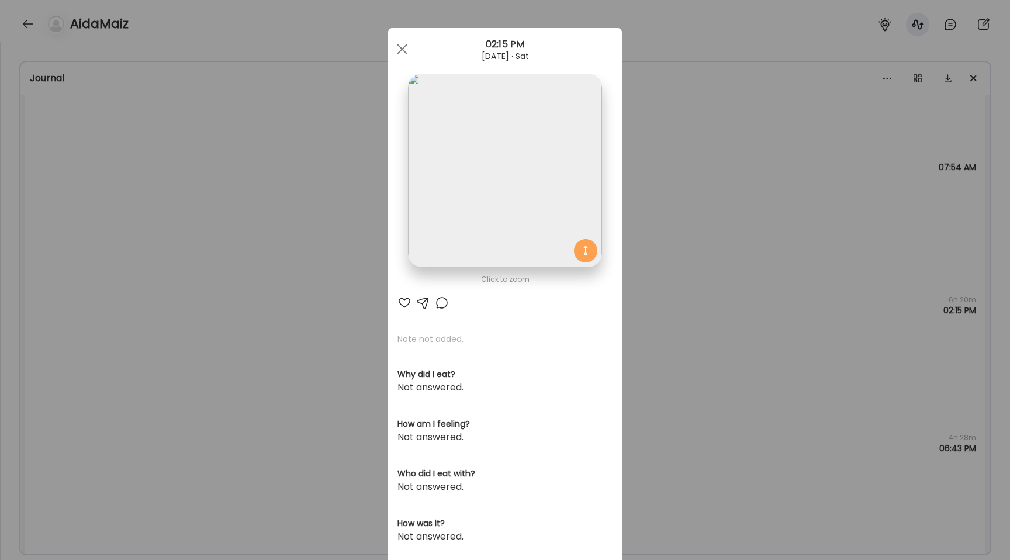
click at [300, 277] on div "Ate Coach Dashboard Wahoo! It’s official Take a moment to set up your Coach Pro…" at bounding box center [505, 280] width 1010 height 560
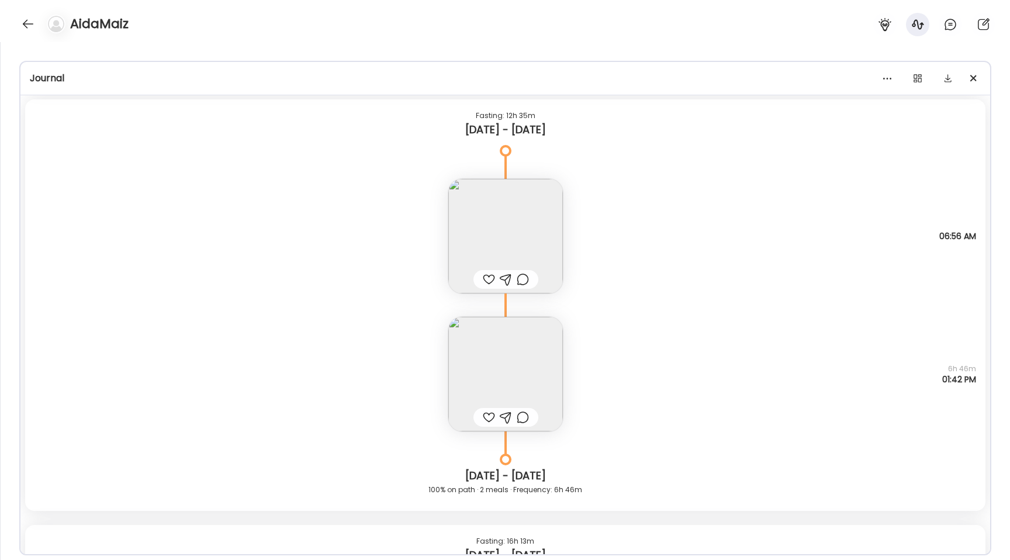
scroll to position [500, 0]
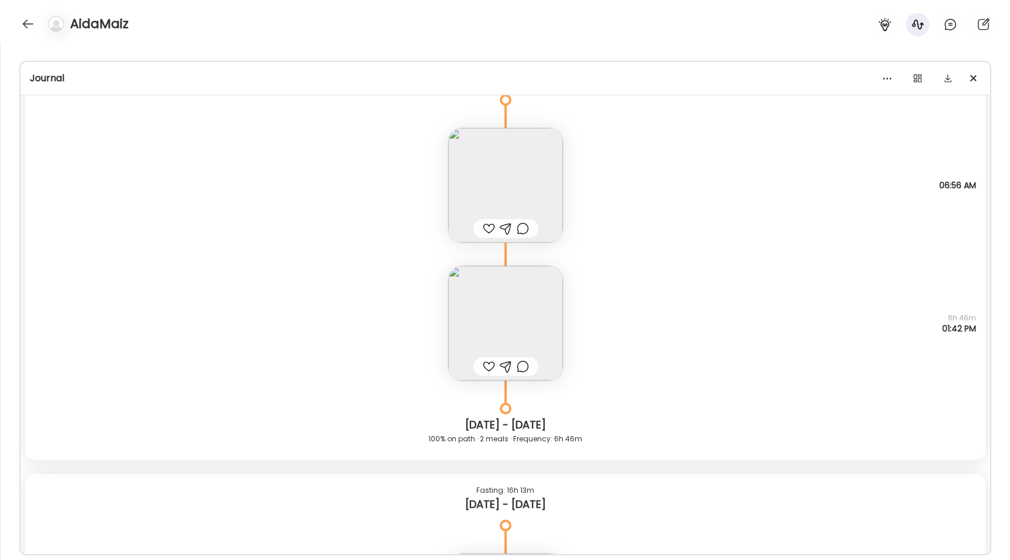
click at [488, 339] on img at bounding box center [505, 323] width 115 height 115
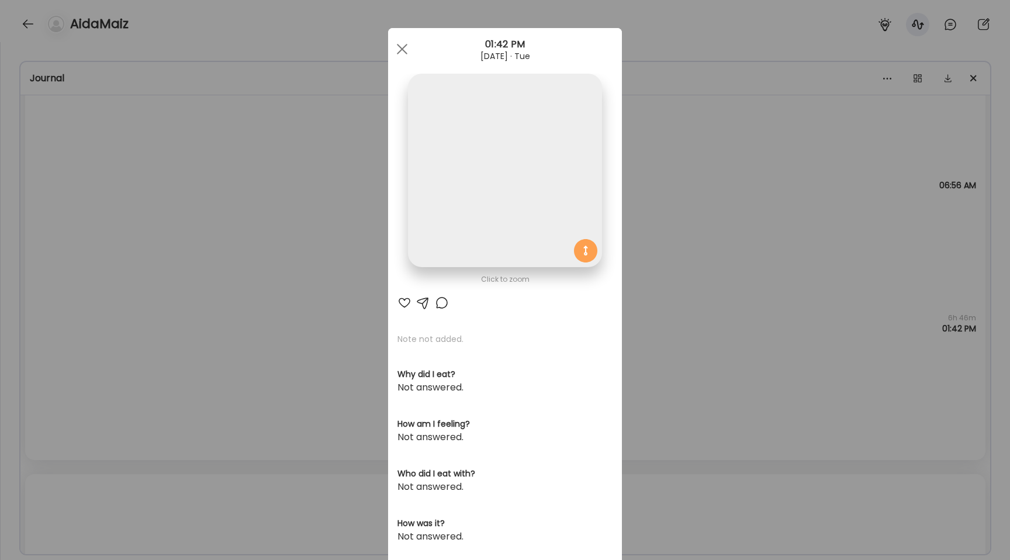
click at [495, 239] on img at bounding box center [504, 170] width 193 height 193
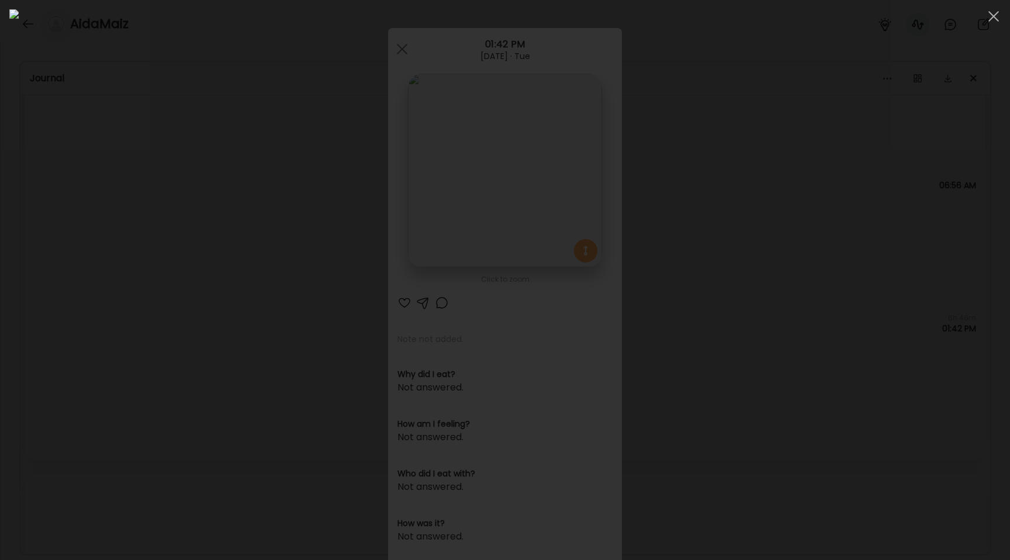
click at [154, 321] on div at bounding box center [504, 279] width 991 height 541
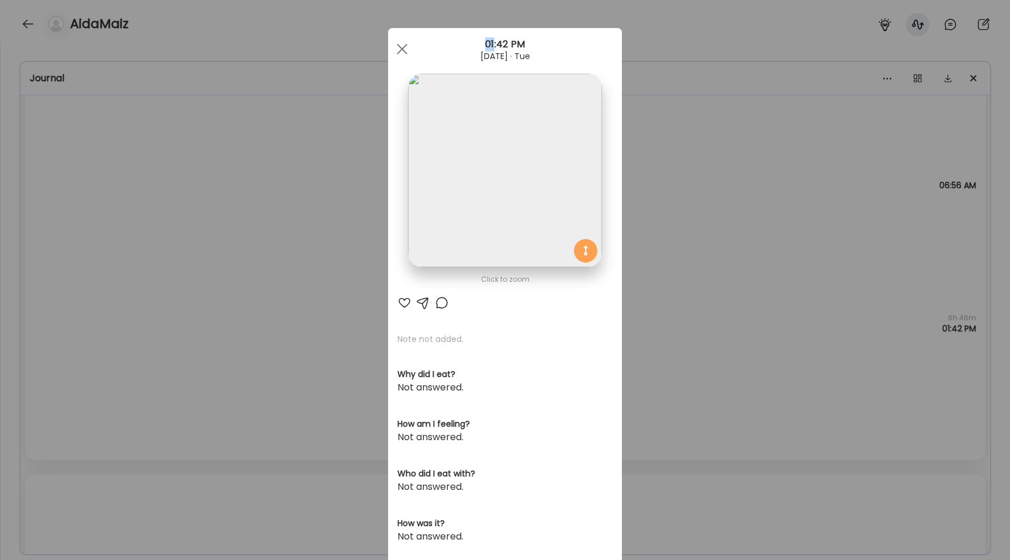
click at [154, 321] on div "Ate Coach Dashboard Wahoo! It’s official Take a moment to set up your Coach Pro…" at bounding box center [505, 280] width 1010 height 560
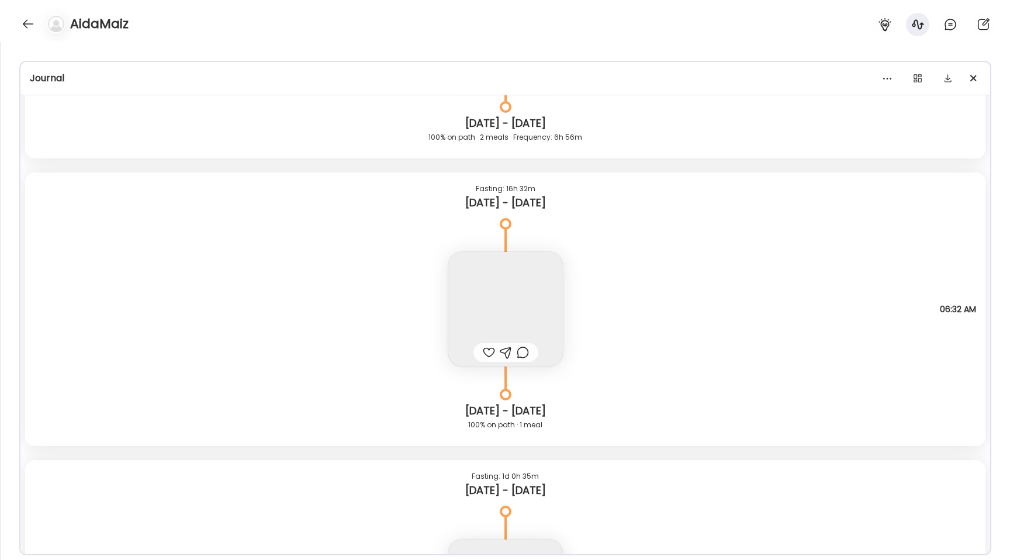
scroll to position [6783, 0]
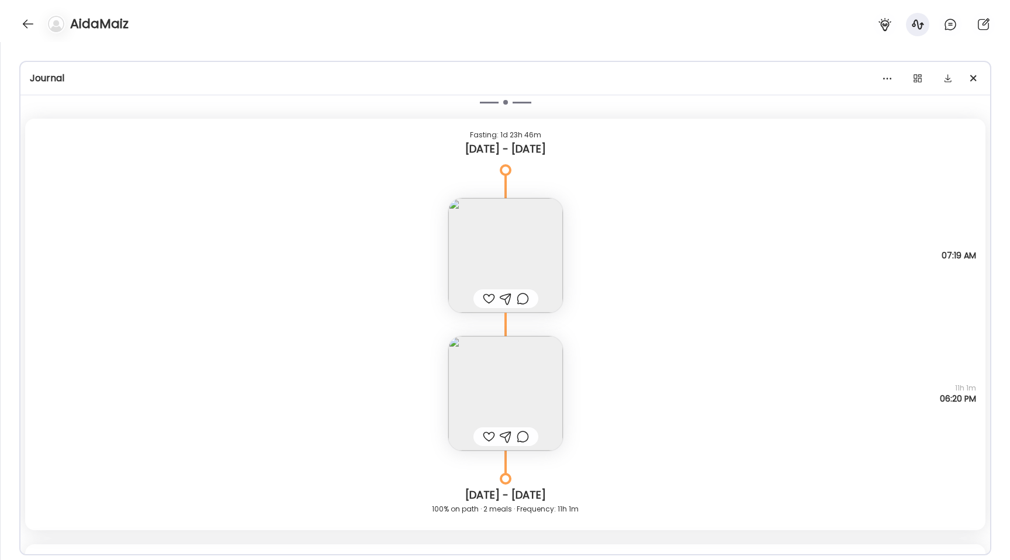
click at [508, 403] on img at bounding box center [505, 393] width 115 height 115
